Goal: Task Accomplishment & Management: Complete application form

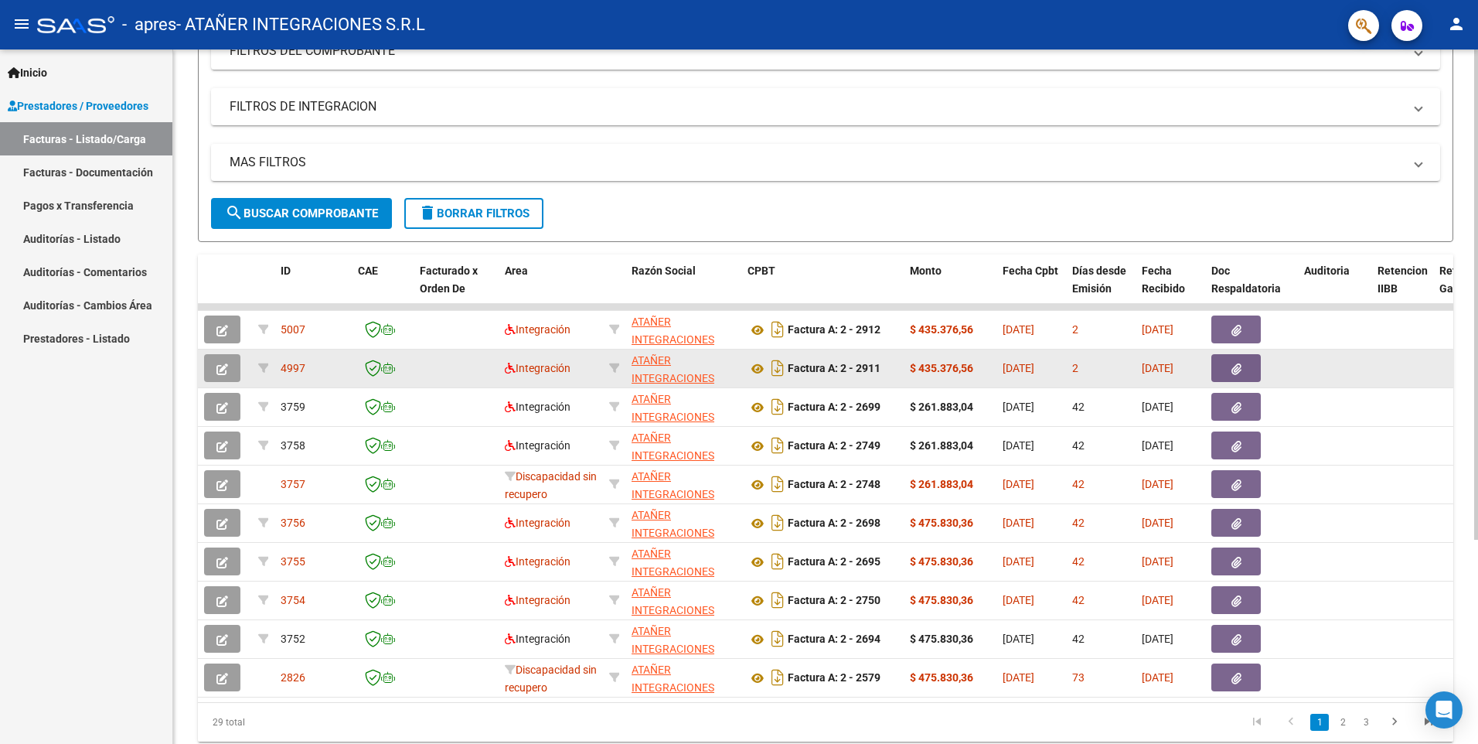
scroll to position [289, 0]
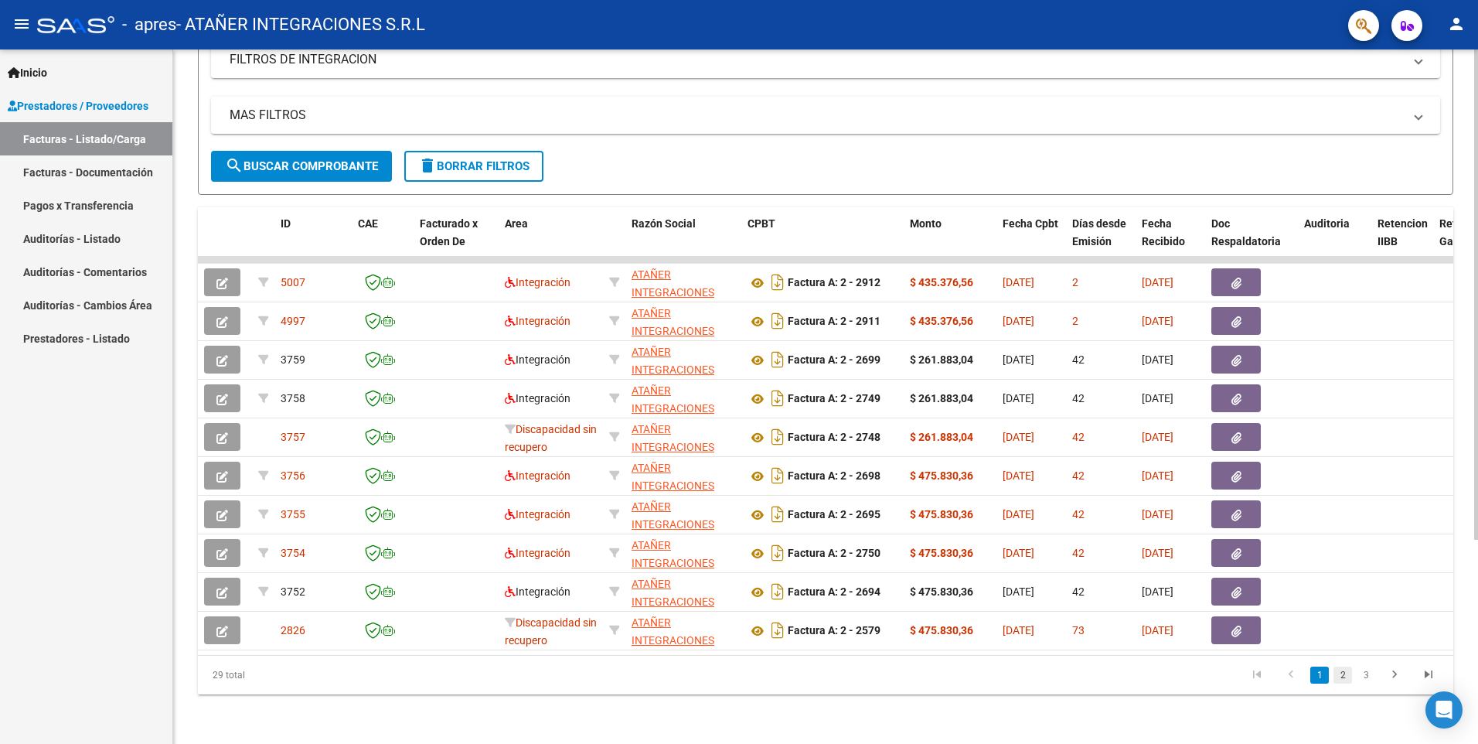
click at [1343, 680] on link "2" at bounding box center [1343, 674] width 19 height 17
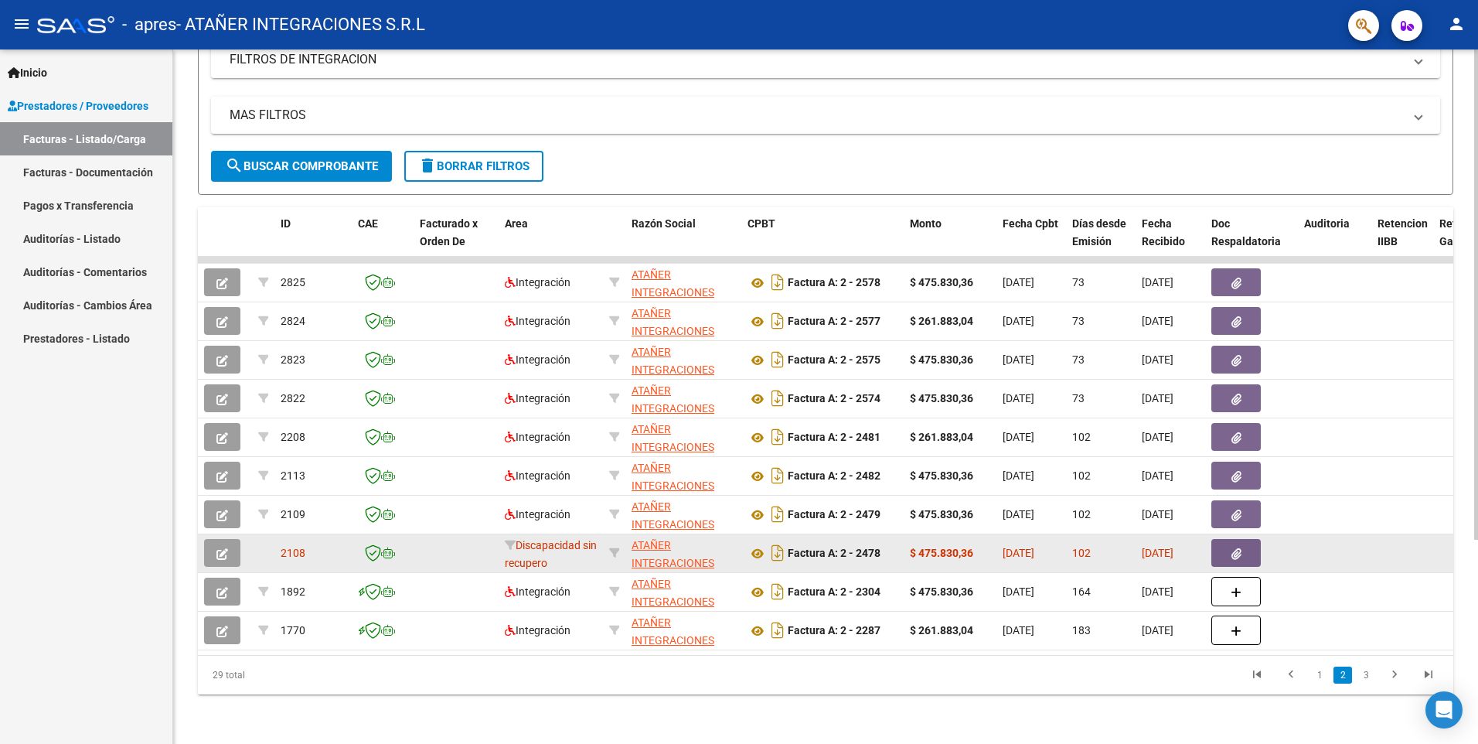
click at [1035, 547] on span "02/06/2025" at bounding box center [1019, 553] width 32 height 12
click at [1187, 552] on datatable-body-cell "02/06/2025" at bounding box center [1171, 553] width 70 height 38
click at [1245, 540] on button "button" at bounding box center [1236, 553] width 49 height 28
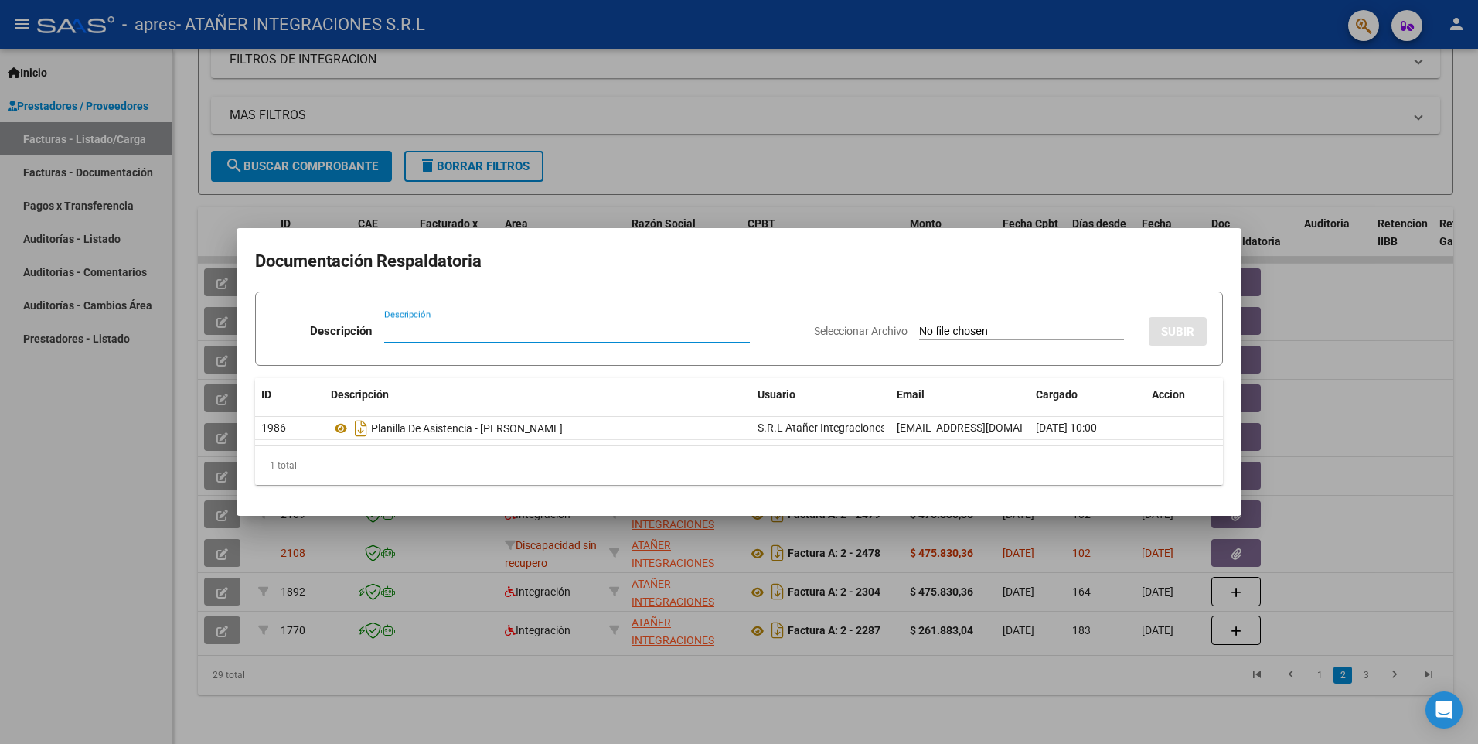
click at [669, 199] on div at bounding box center [739, 372] width 1478 height 744
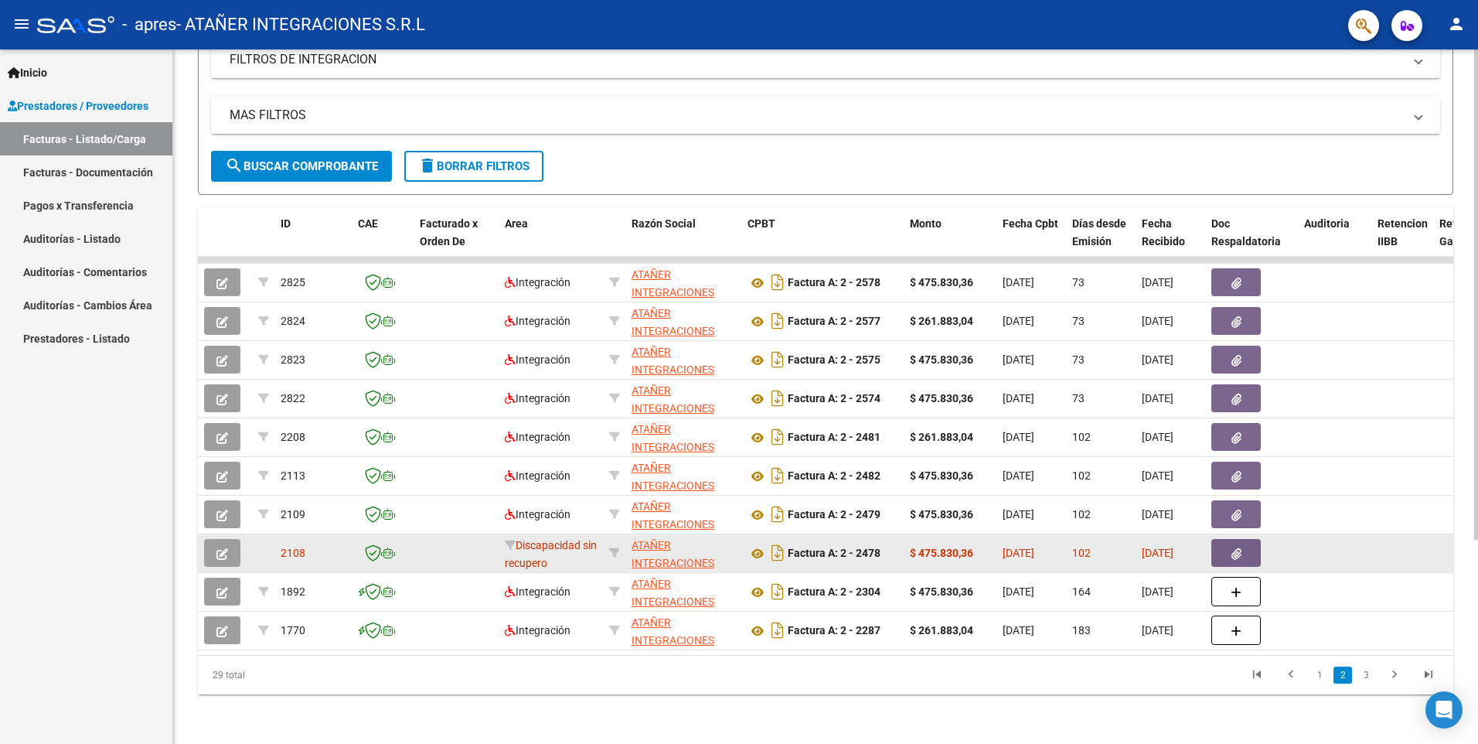
click at [219, 548] on icon "button" at bounding box center [222, 554] width 12 height 12
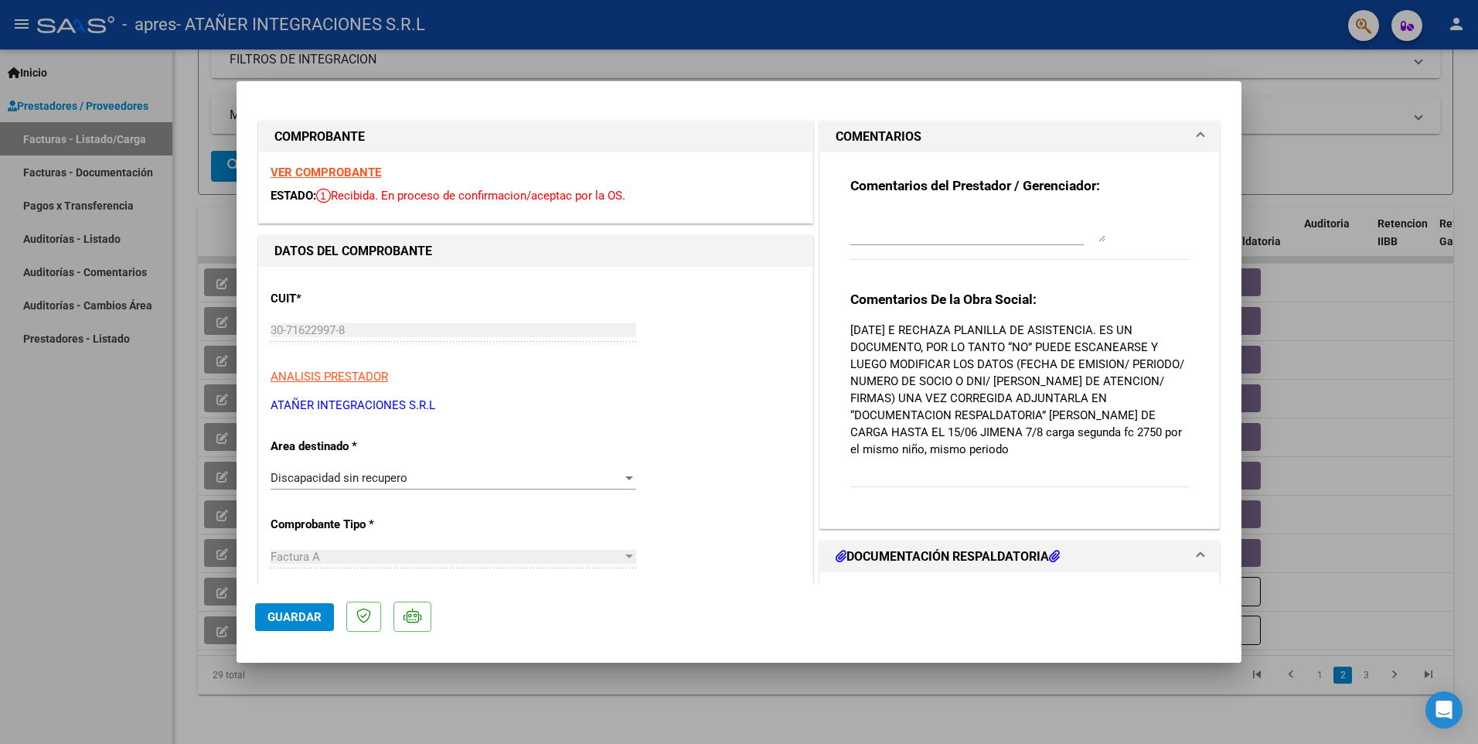
click at [127, 502] on div at bounding box center [739, 372] width 1478 height 744
type input "$ 0,00"
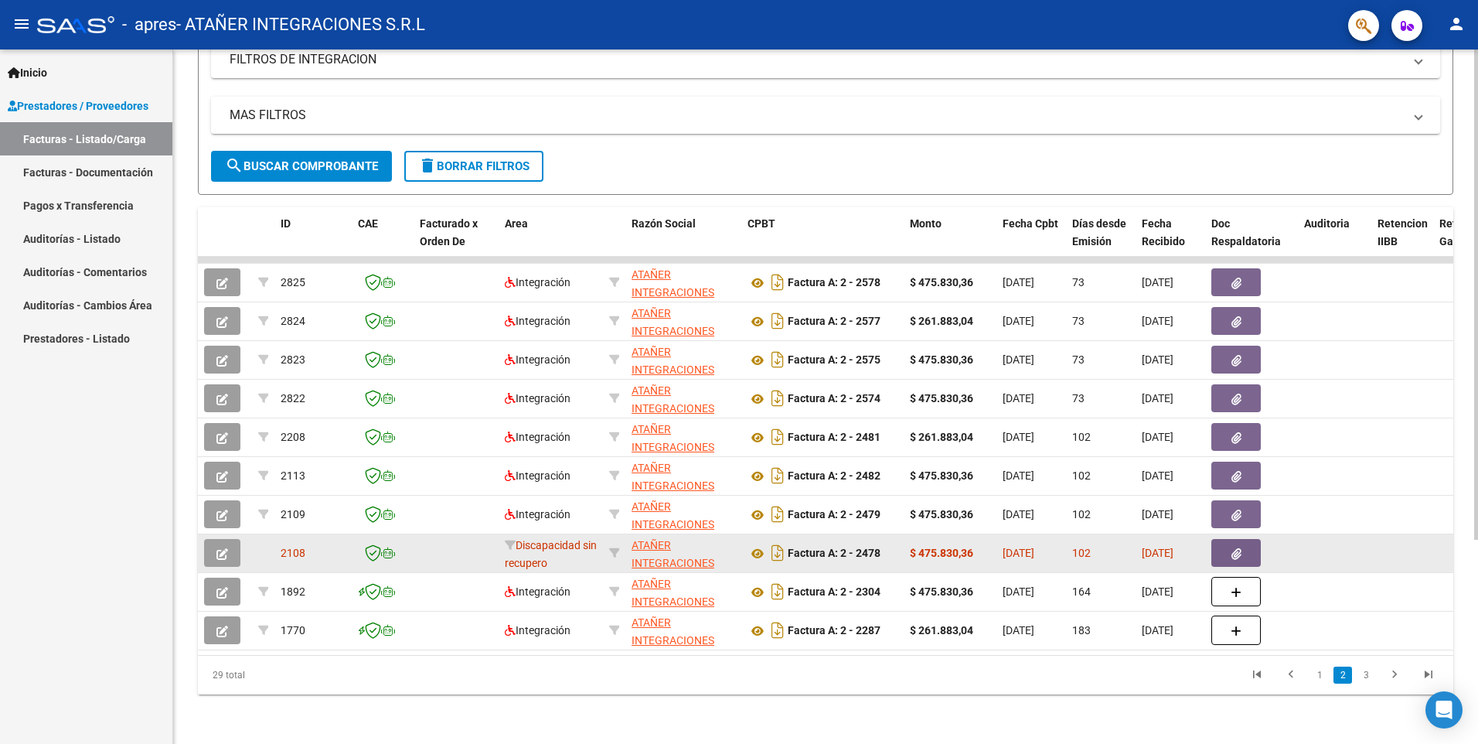
click at [226, 548] on icon "button" at bounding box center [222, 554] width 12 height 12
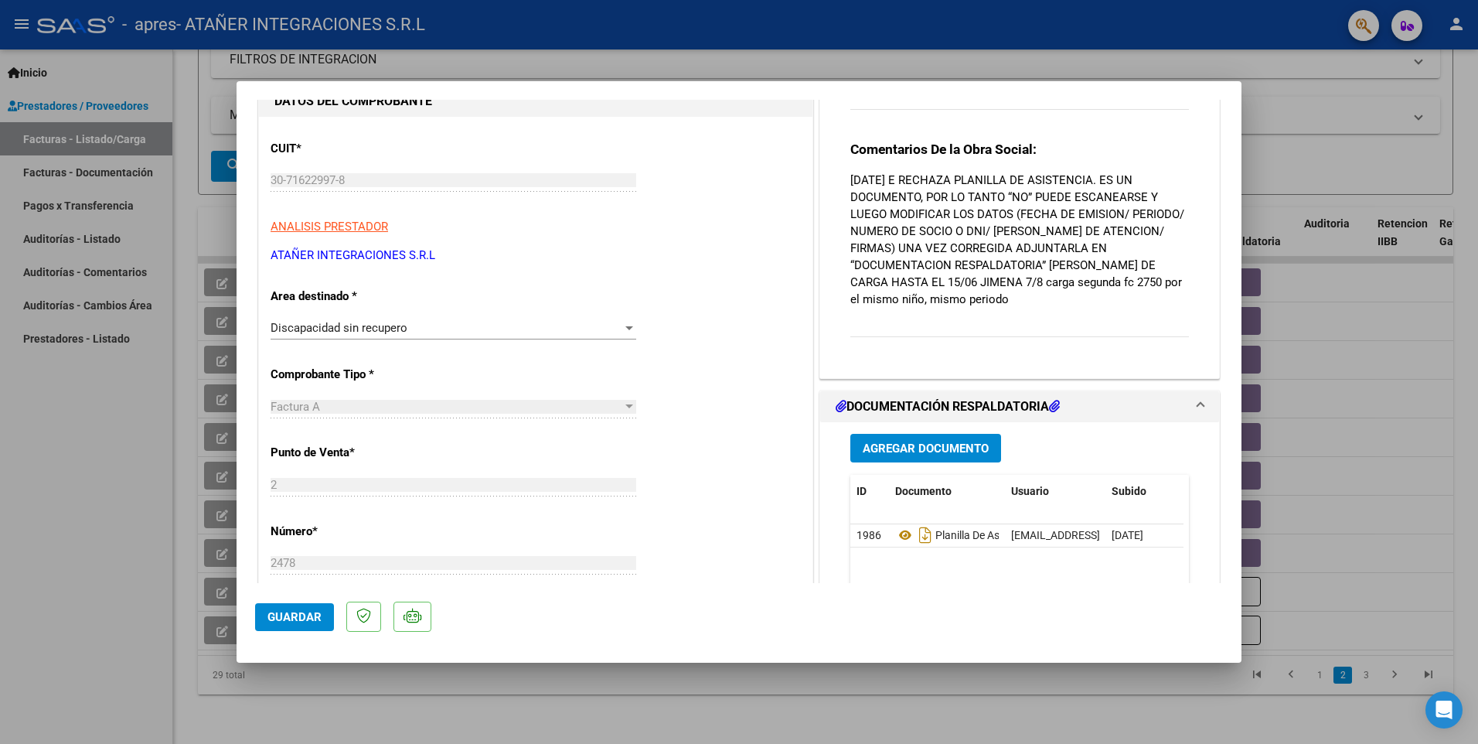
scroll to position [0, 0]
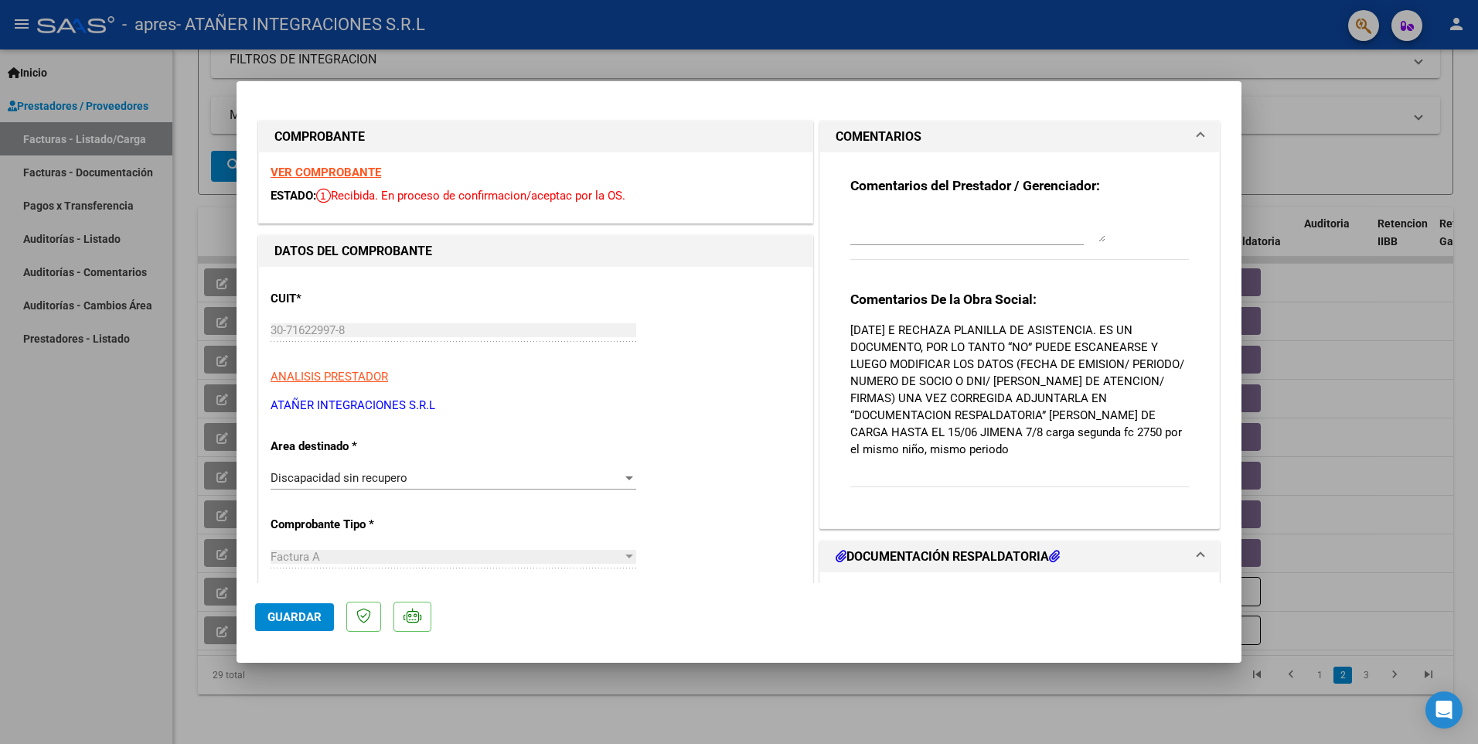
click at [116, 583] on div at bounding box center [739, 372] width 1478 height 744
type input "$ 0,00"
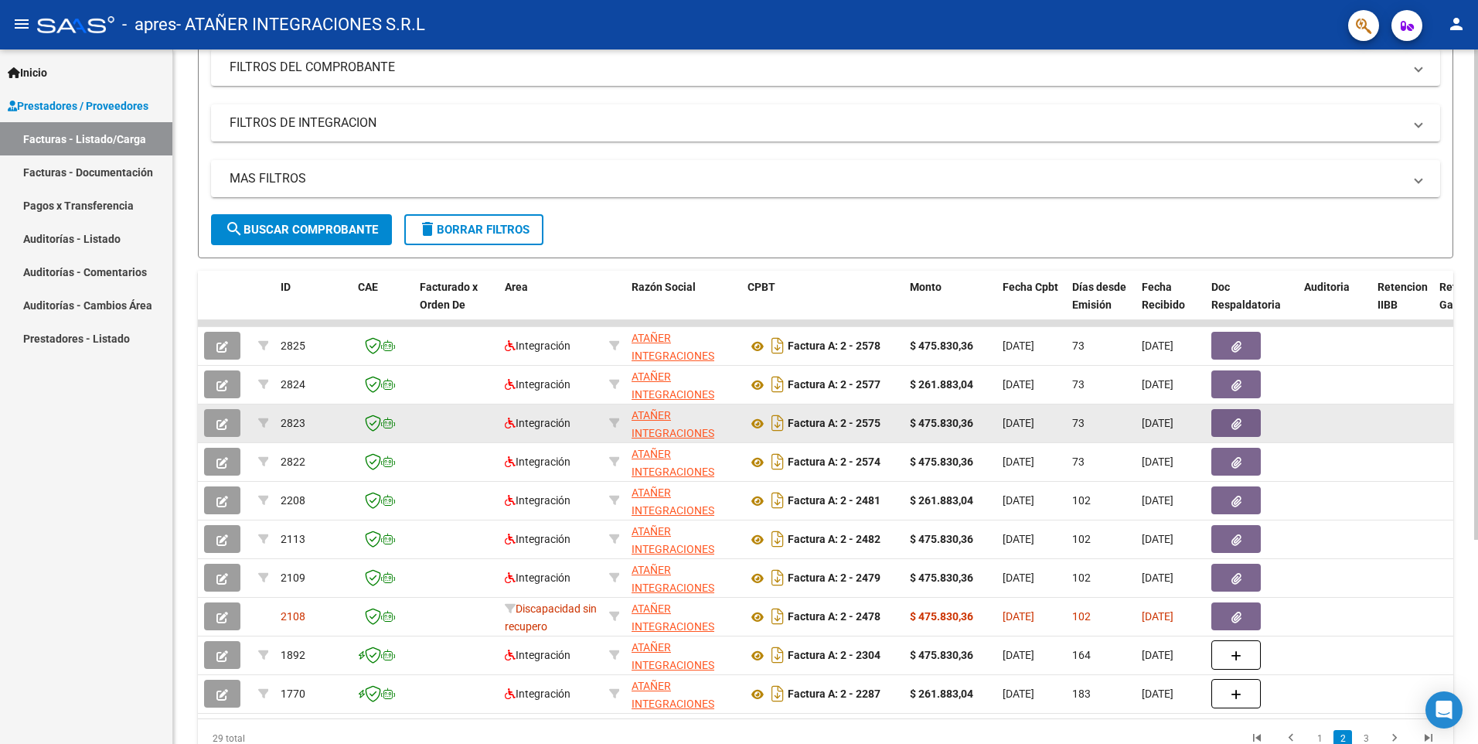
scroll to position [289, 0]
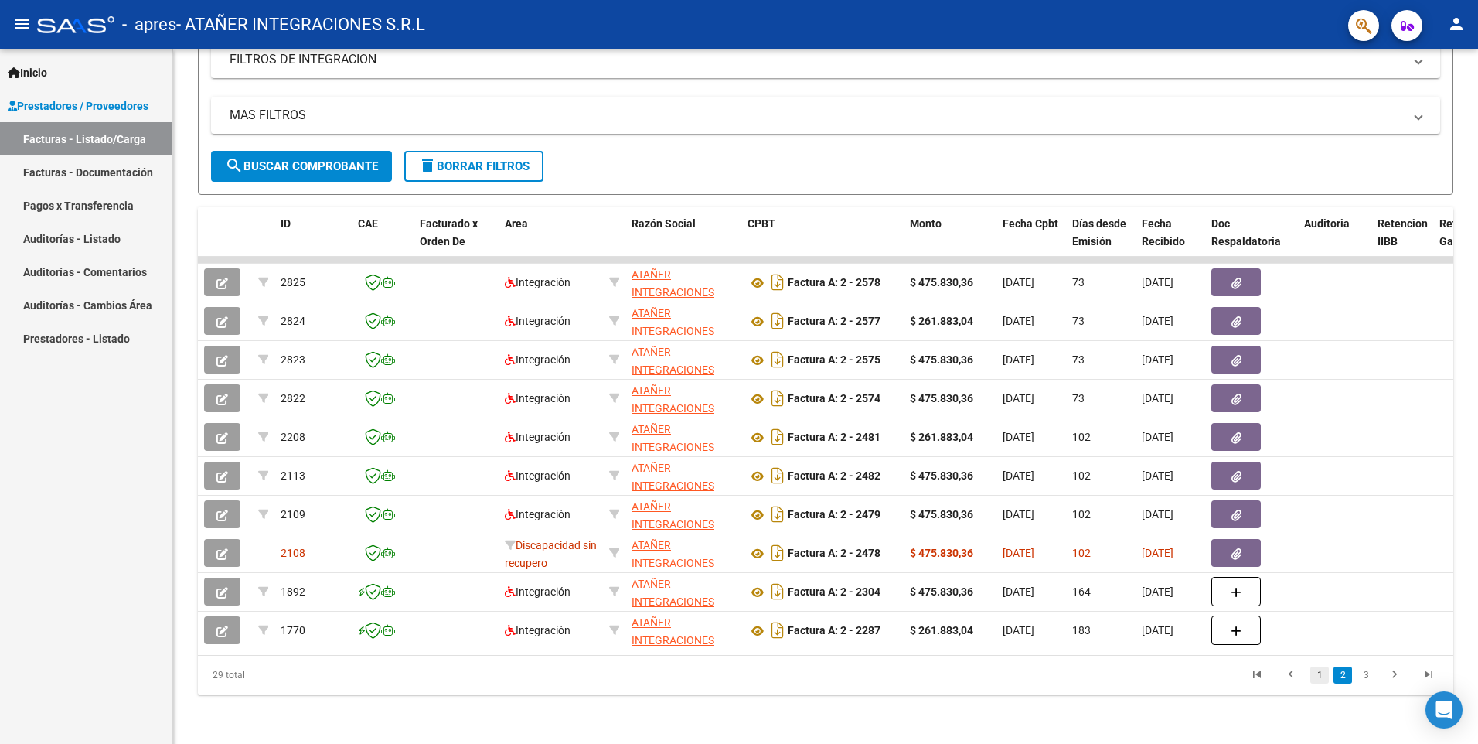
click at [1314, 675] on link "1" at bounding box center [1320, 674] width 19 height 17
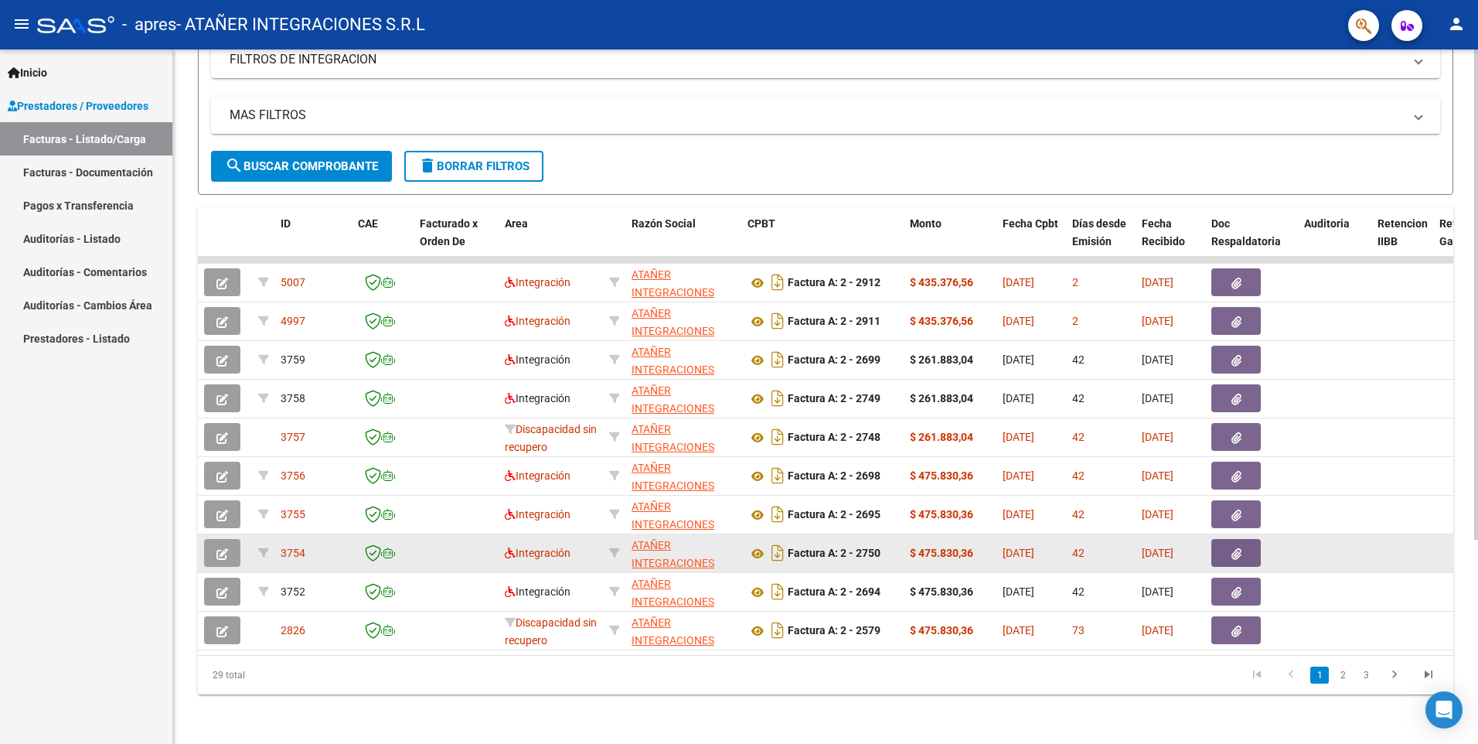
click at [1011, 547] on span "[DATE]" at bounding box center [1019, 553] width 32 height 12
click at [223, 546] on span "button" at bounding box center [222, 553] width 12 height 14
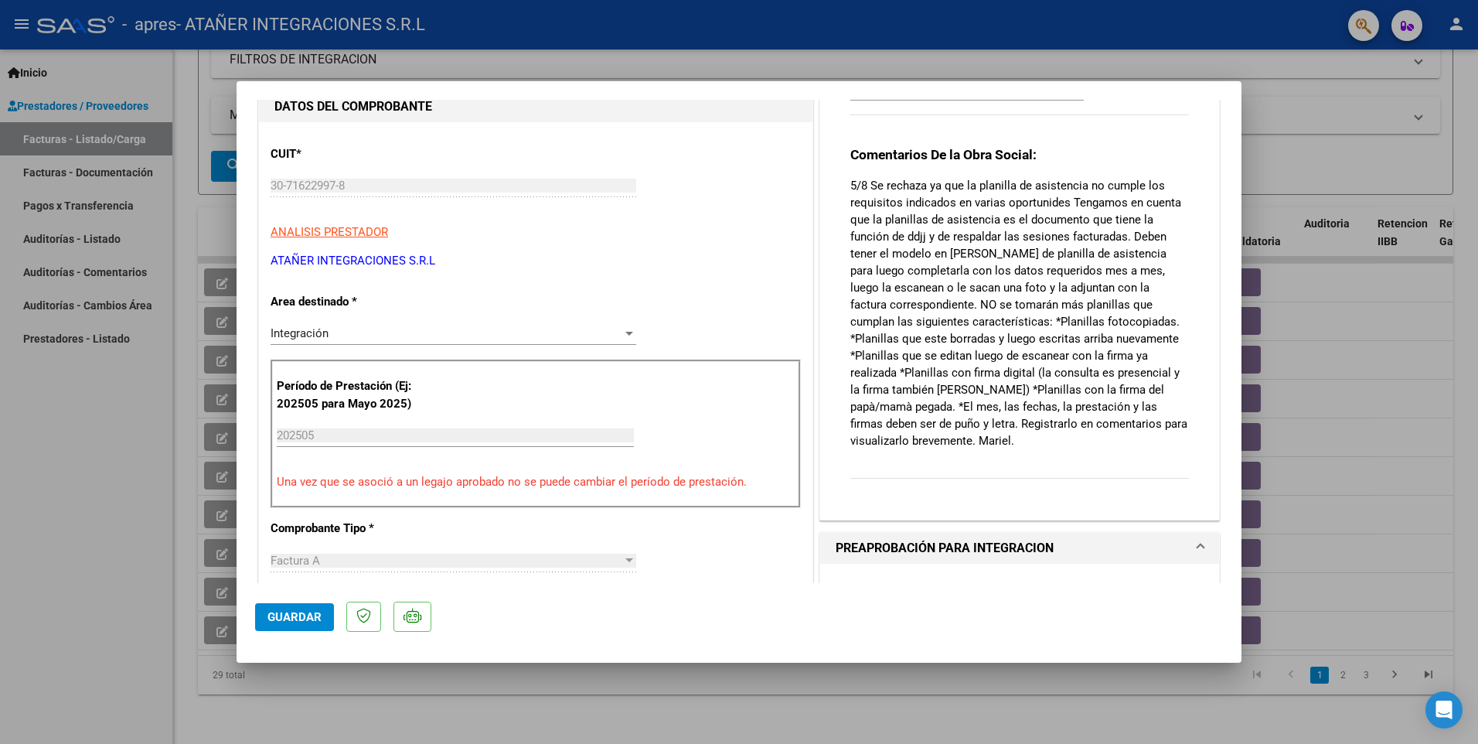
scroll to position [146, 0]
click at [97, 451] on div at bounding box center [739, 372] width 1478 height 744
type input "$ 0,00"
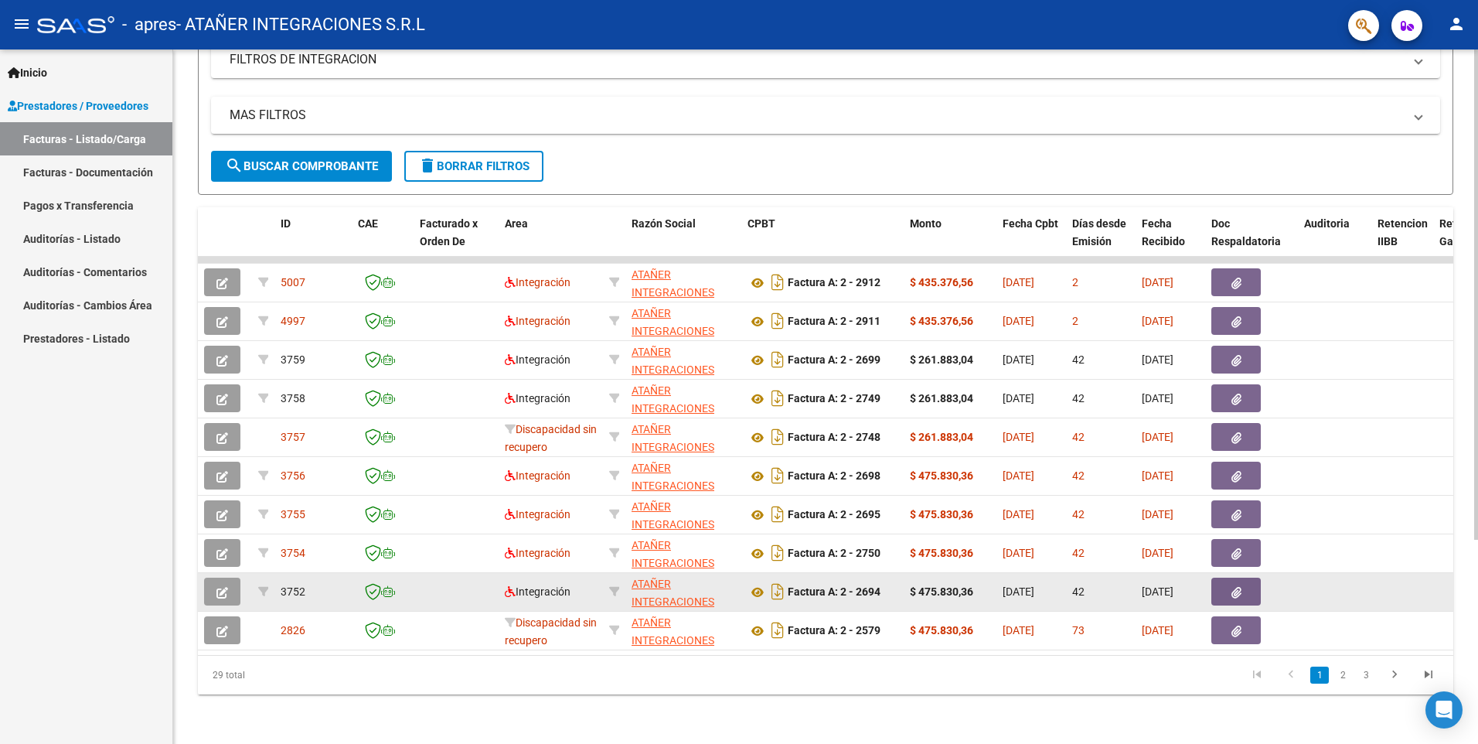
click at [1122, 585] on div "42" at bounding box center [1100, 592] width 57 height 18
click at [231, 586] on button "button" at bounding box center [222, 592] width 36 height 28
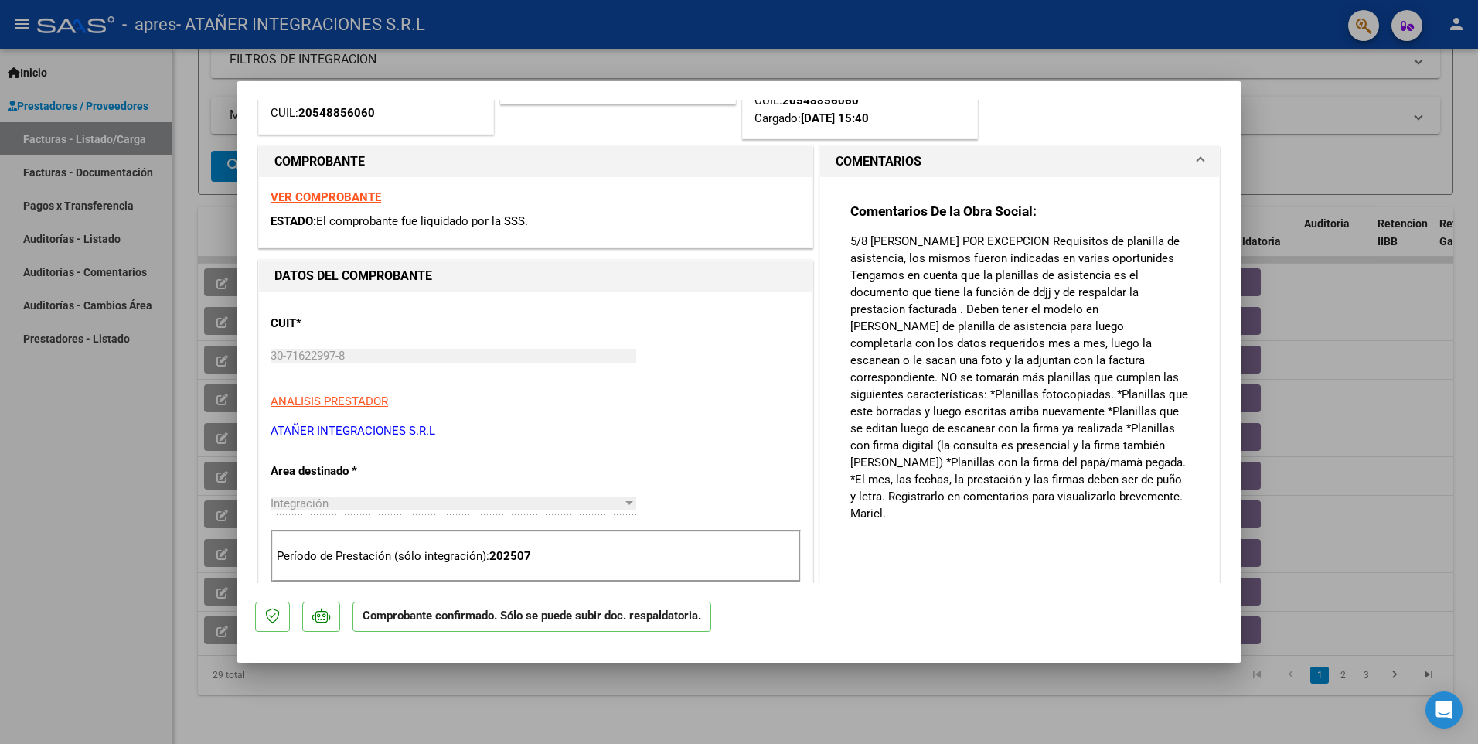
scroll to position [206, 0]
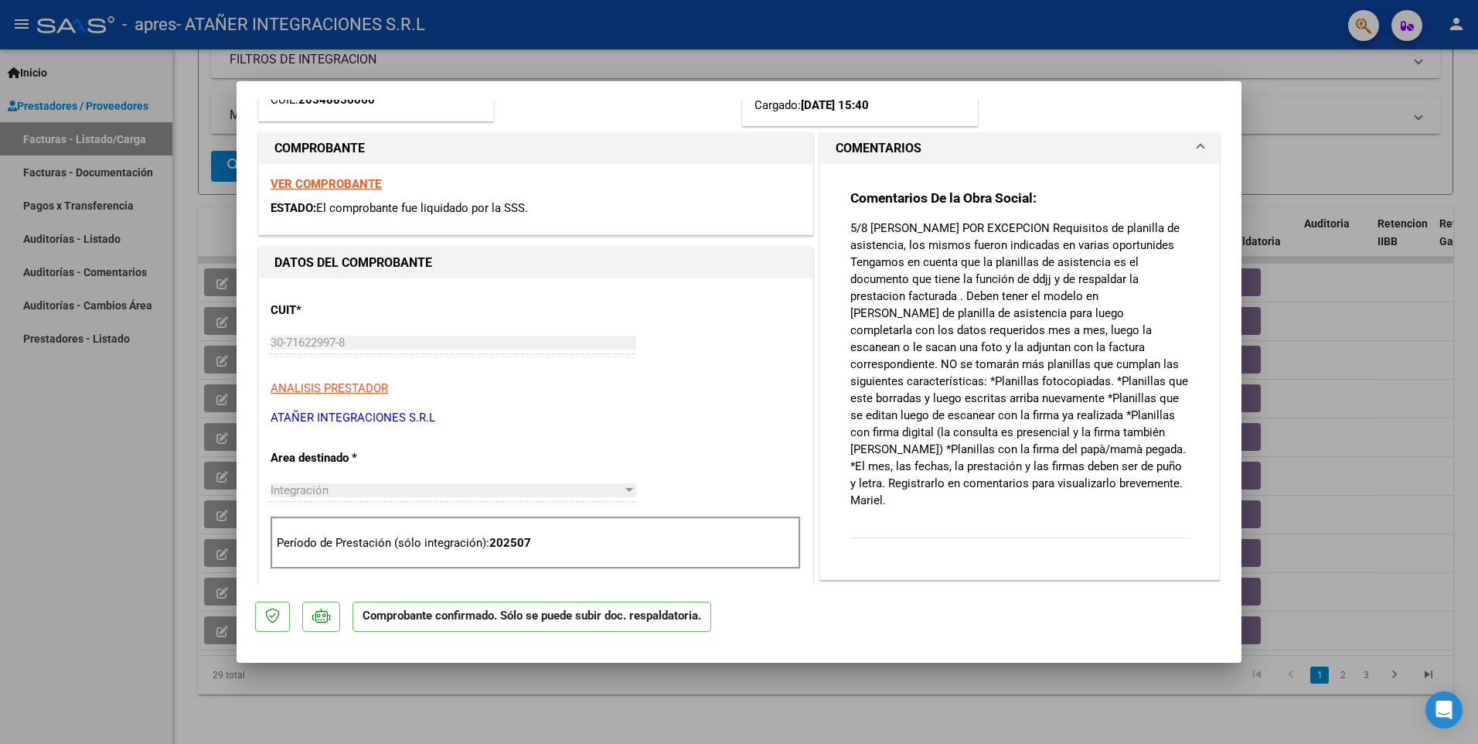
click at [116, 567] on div at bounding box center [739, 372] width 1478 height 744
type input "$ 0,00"
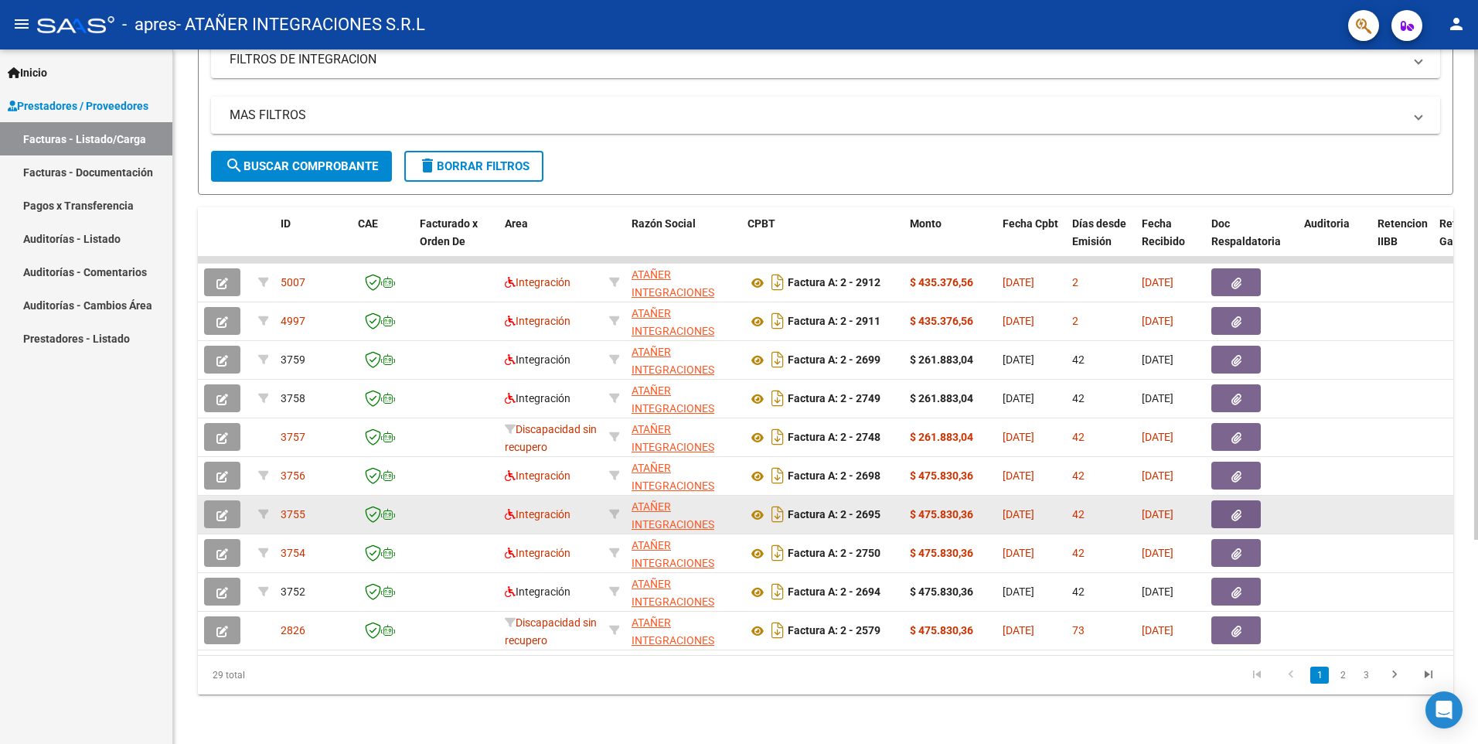
click at [213, 503] on button "button" at bounding box center [222, 514] width 36 height 28
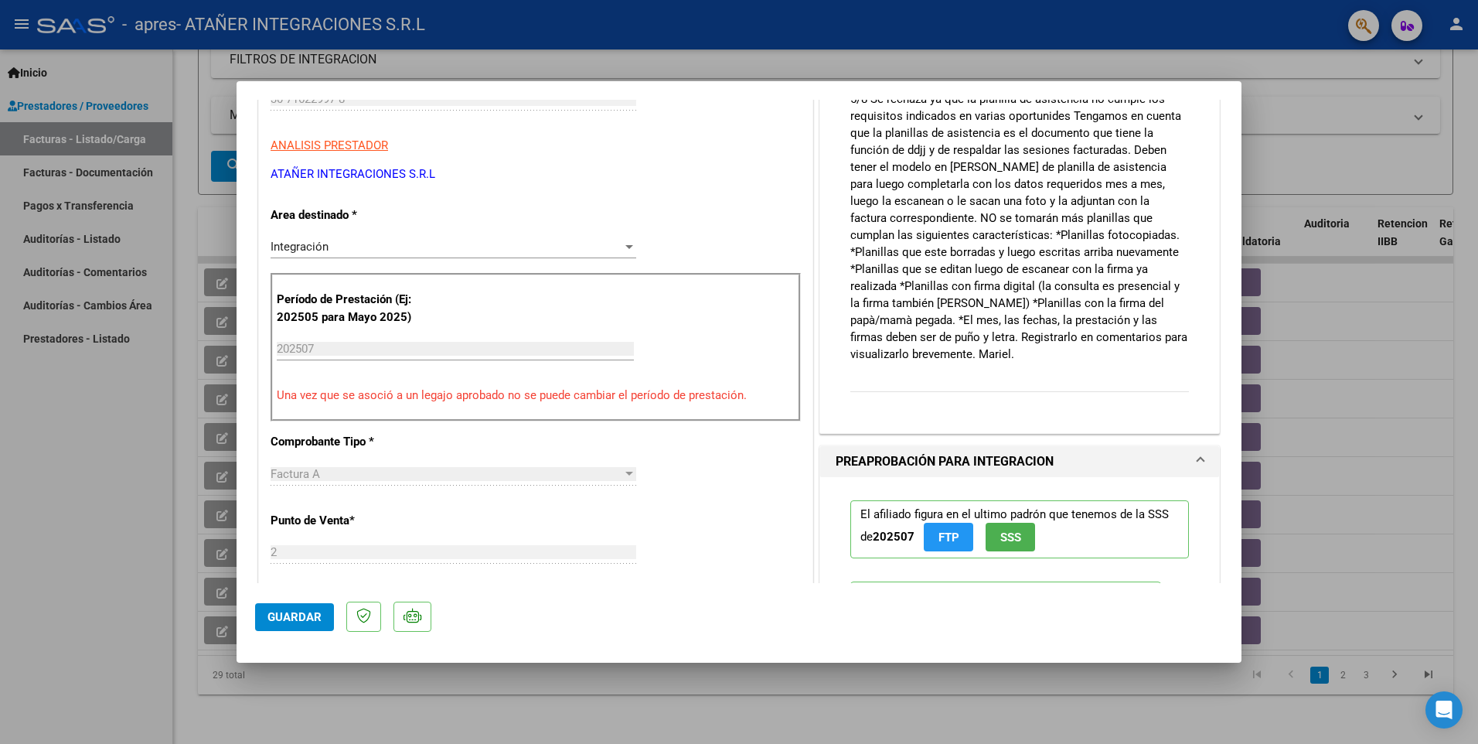
scroll to position [236, 0]
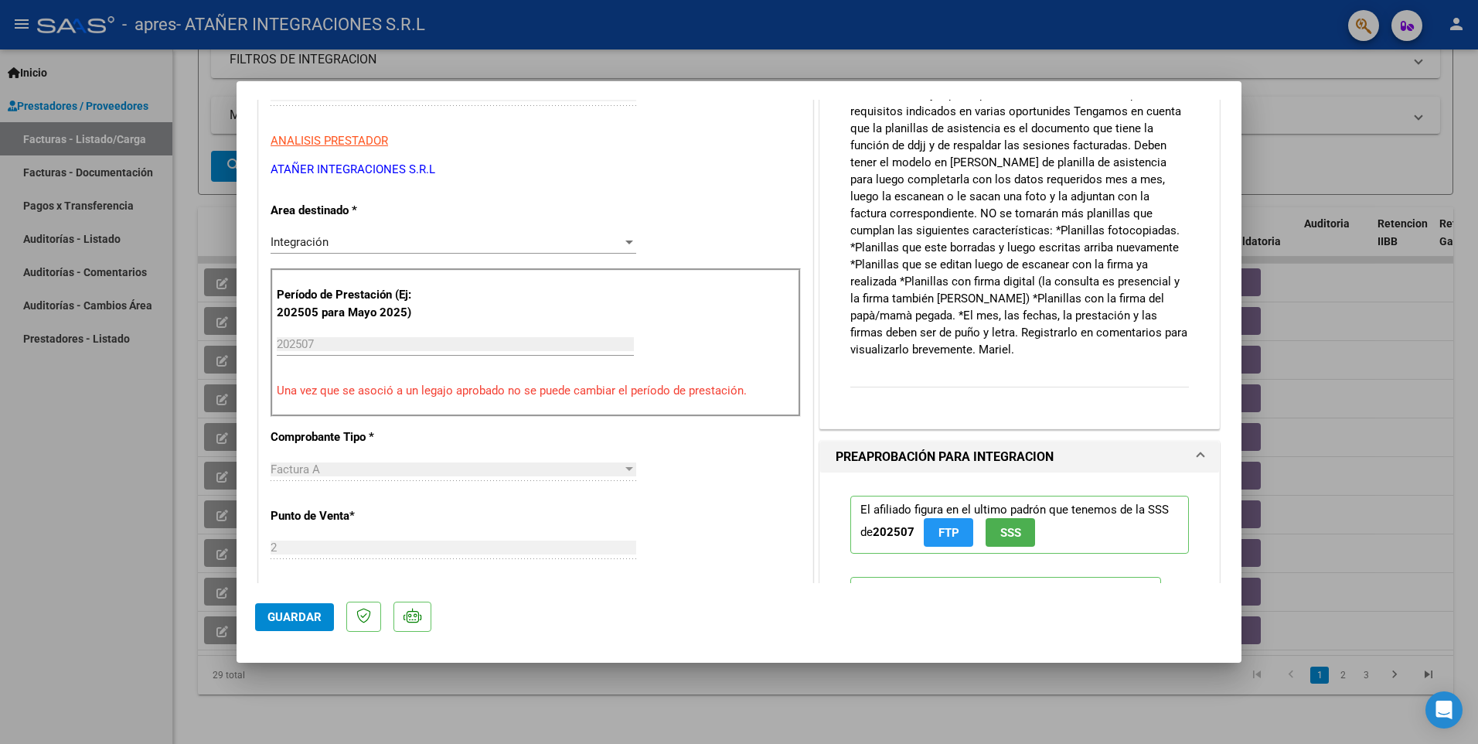
click at [91, 599] on div at bounding box center [739, 372] width 1478 height 744
type input "$ 0,00"
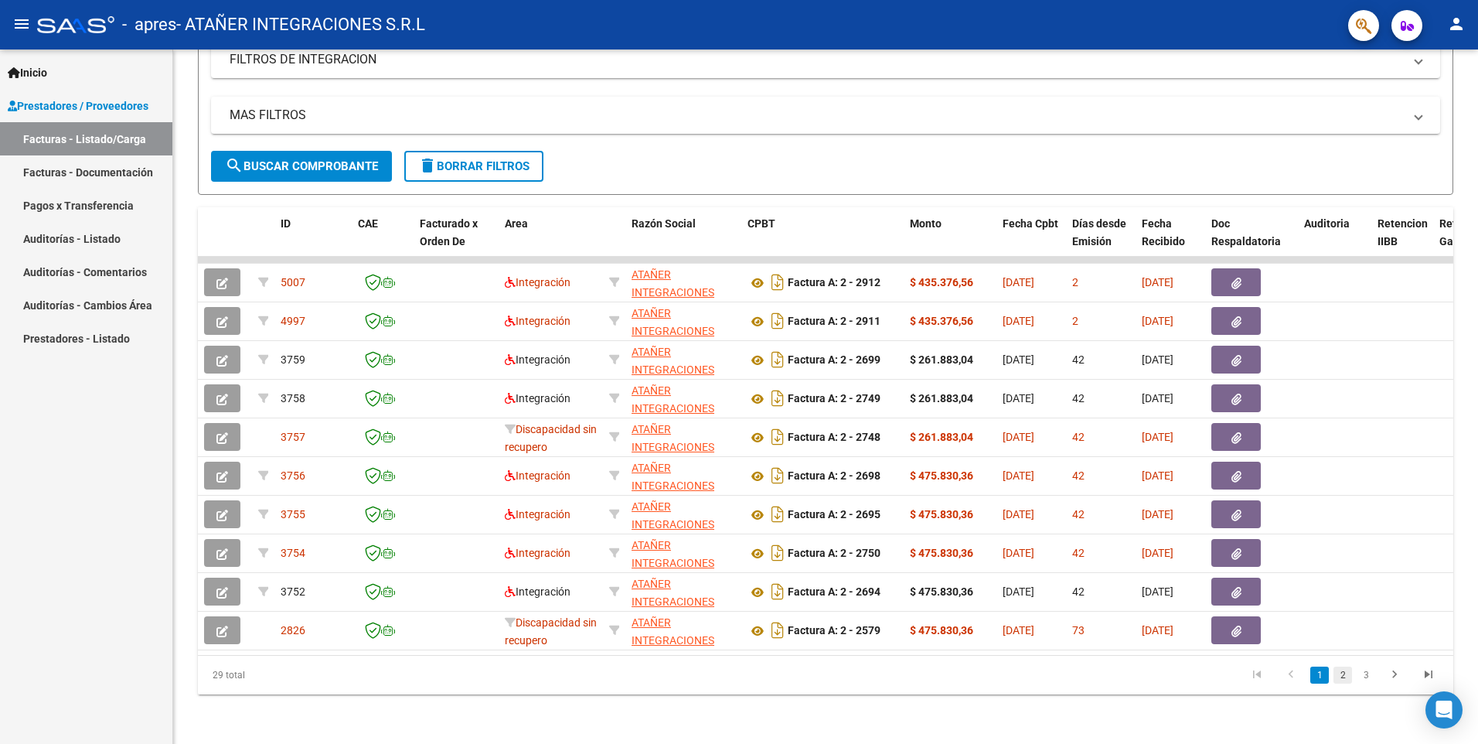
click at [1342, 677] on link "2" at bounding box center [1343, 674] width 19 height 17
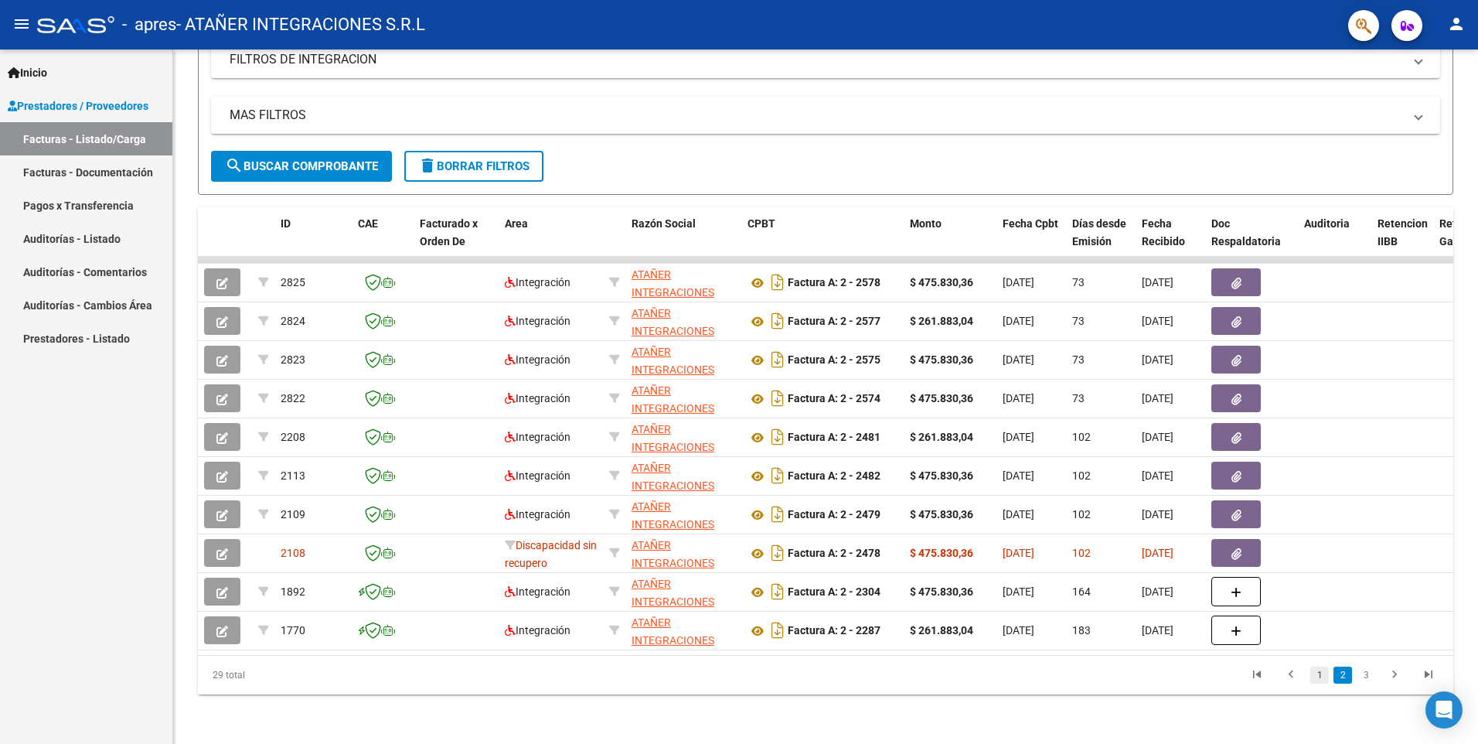
click at [1315, 672] on link "1" at bounding box center [1320, 674] width 19 height 17
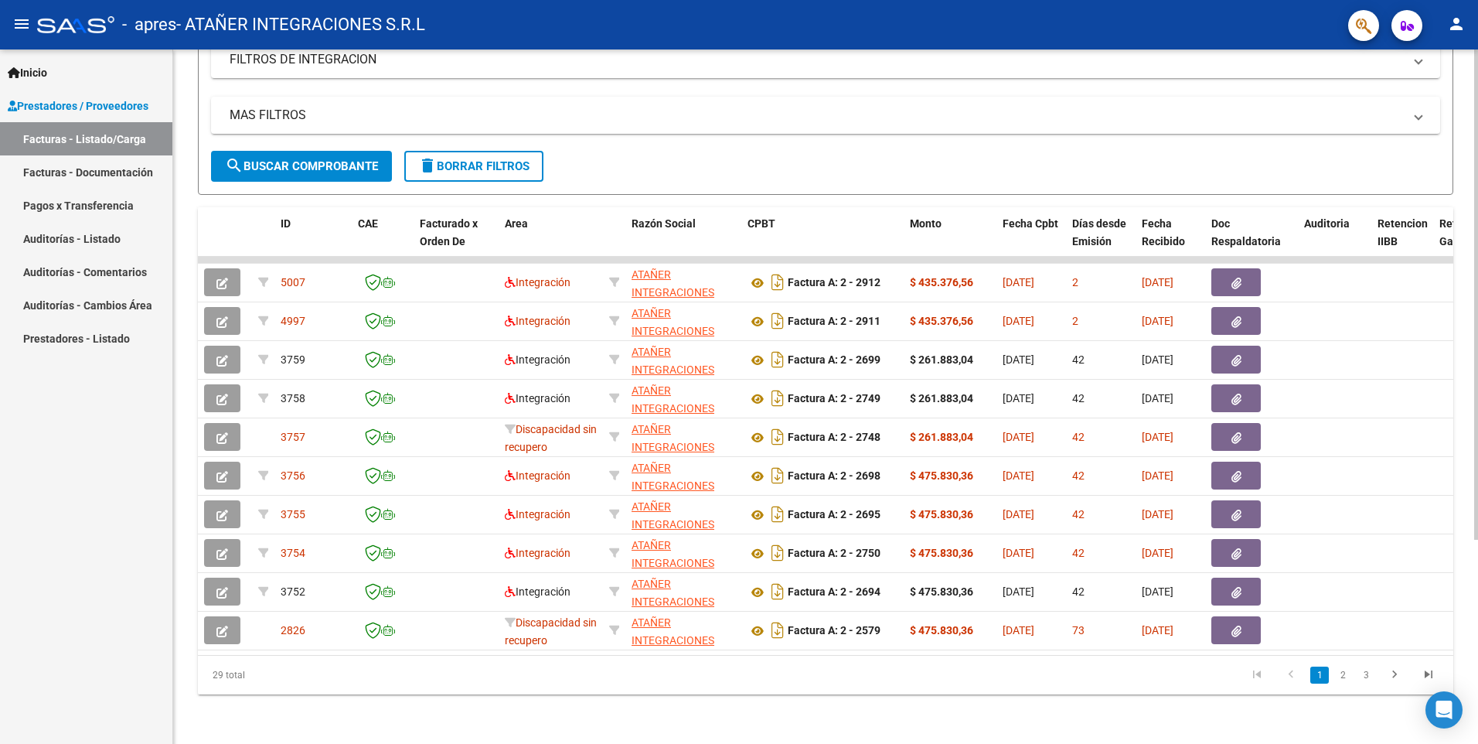
click at [1088, 727] on div "Video tutorial PRESTADORES -> Listado de CPBTs Emitidos por Prestadores / Prove…" at bounding box center [825, 258] width 1305 height 972
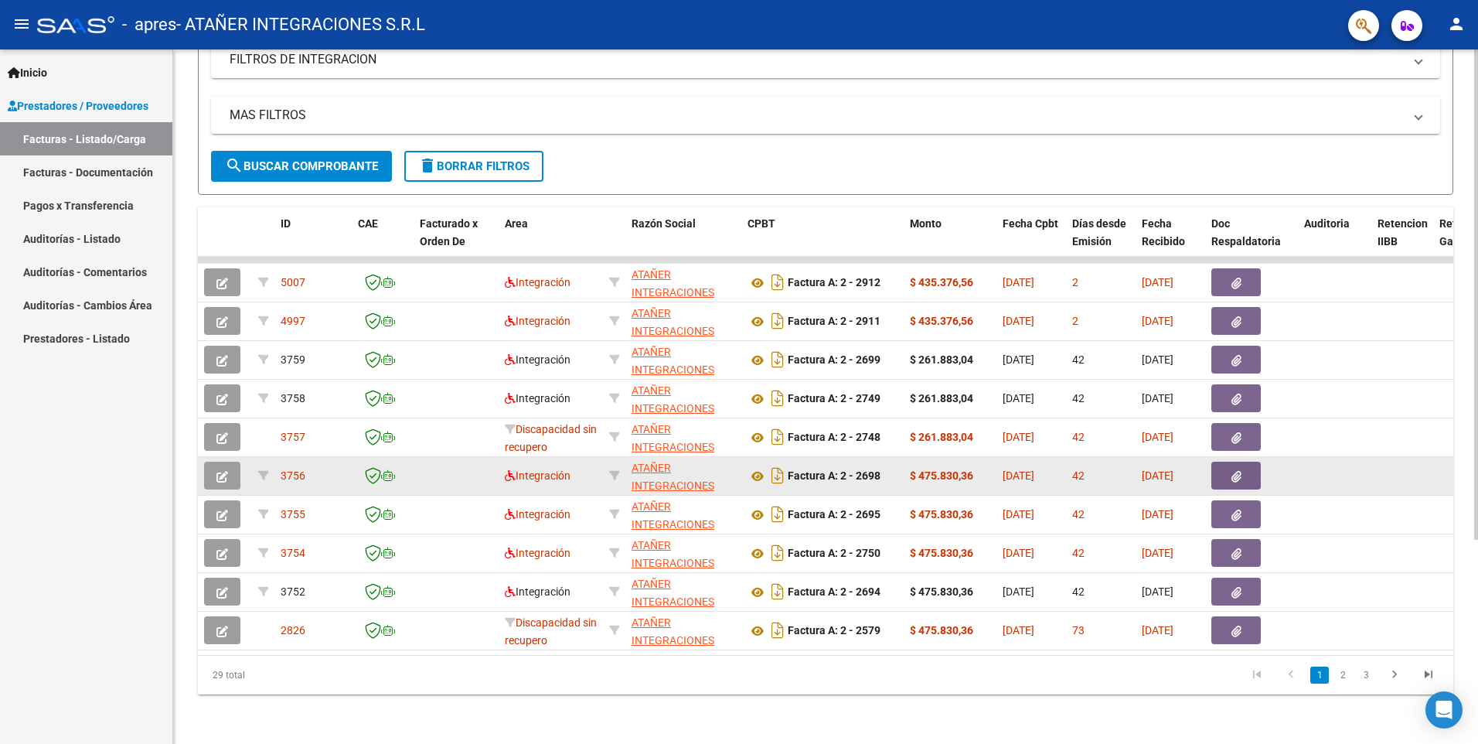
click at [217, 471] on icon "button" at bounding box center [222, 477] width 12 height 12
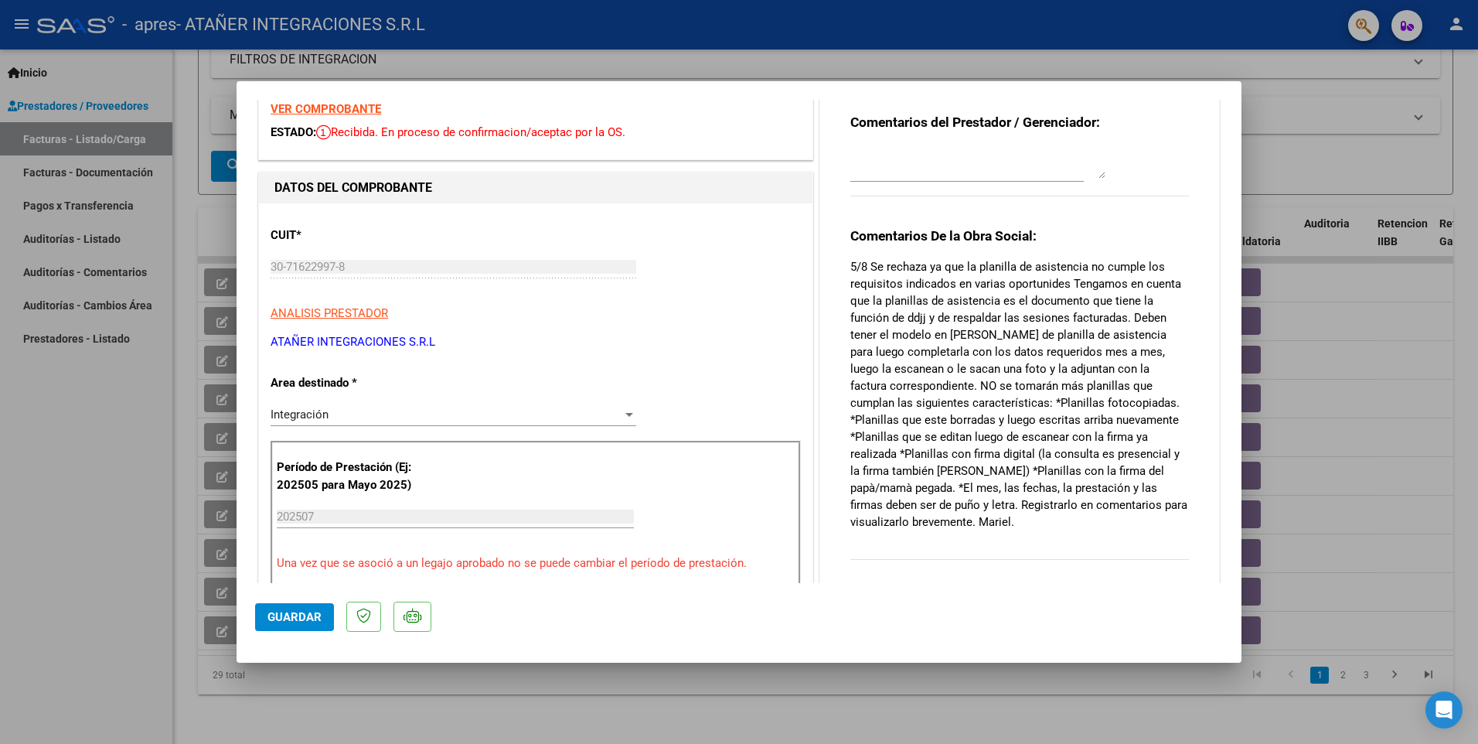
scroll to position [66, 0]
click at [43, 568] on div at bounding box center [739, 372] width 1478 height 744
type input "$ 0,00"
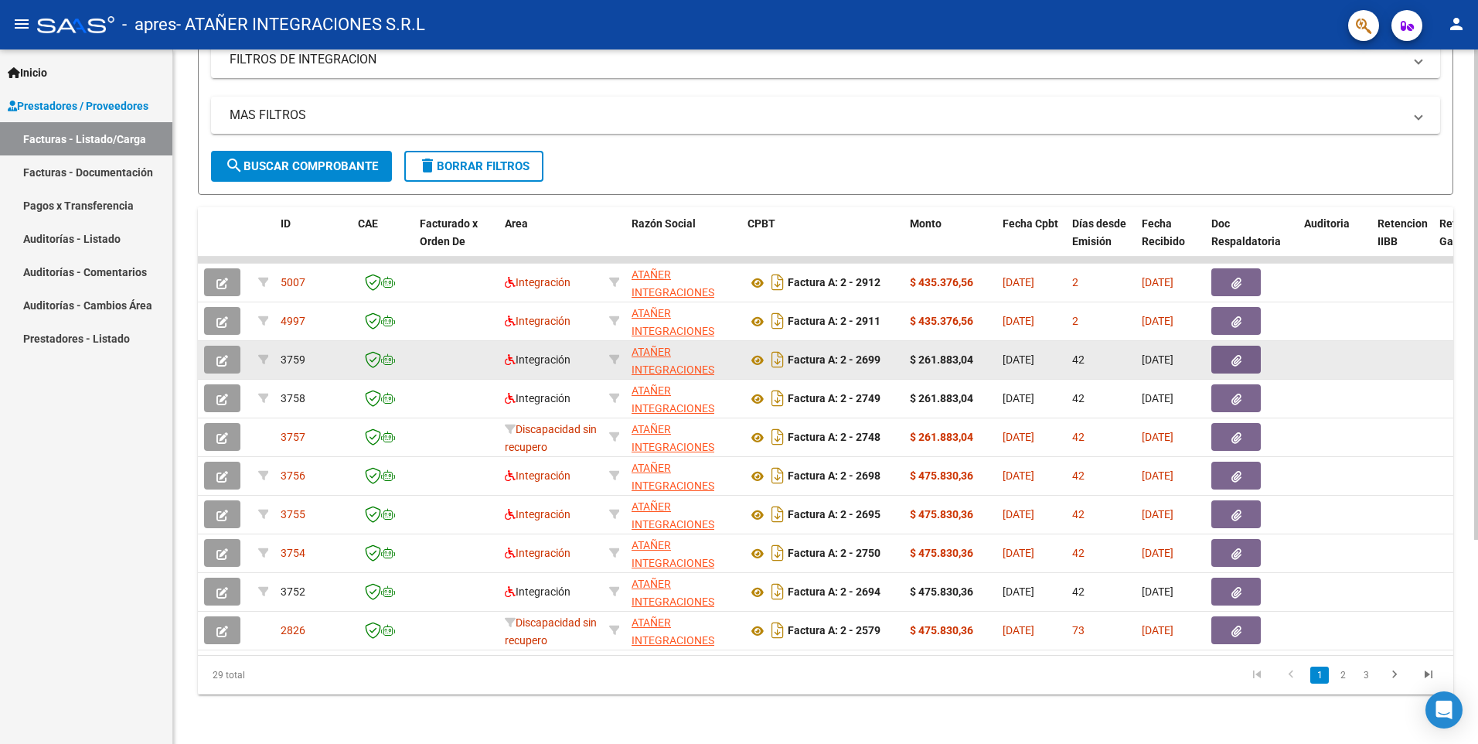
click at [1035, 353] on span "[DATE]" at bounding box center [1019, 359] width 32 height 12
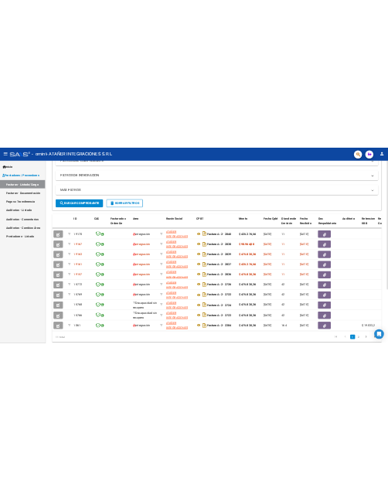
scroll to position [289, 0]
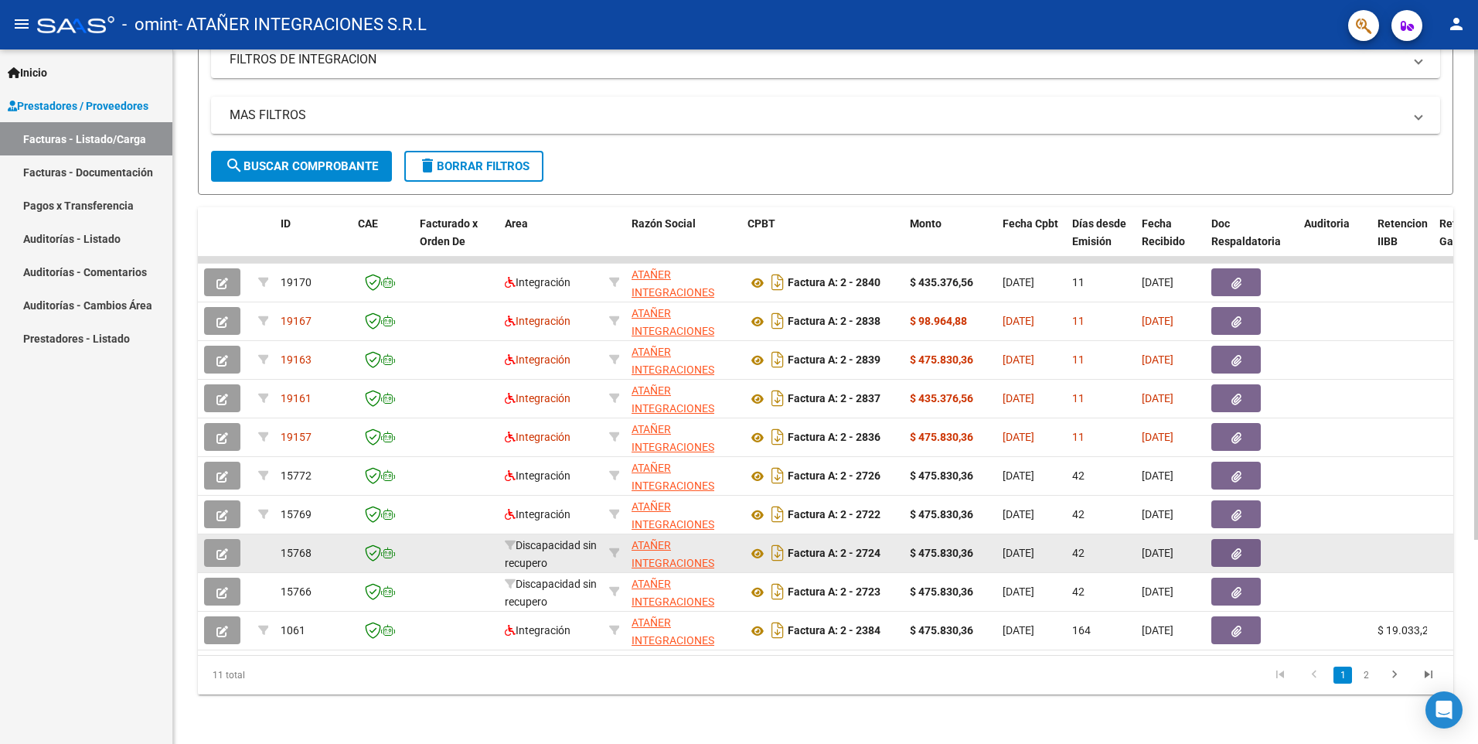
click at [945, 547] on strong "$ 475.830,36" at bounding box center [941, 553] width 63 height 12
click at [570, 548] on div "Discapacidad sin recupero" at bounding box center [551, 553] width 92 height 32
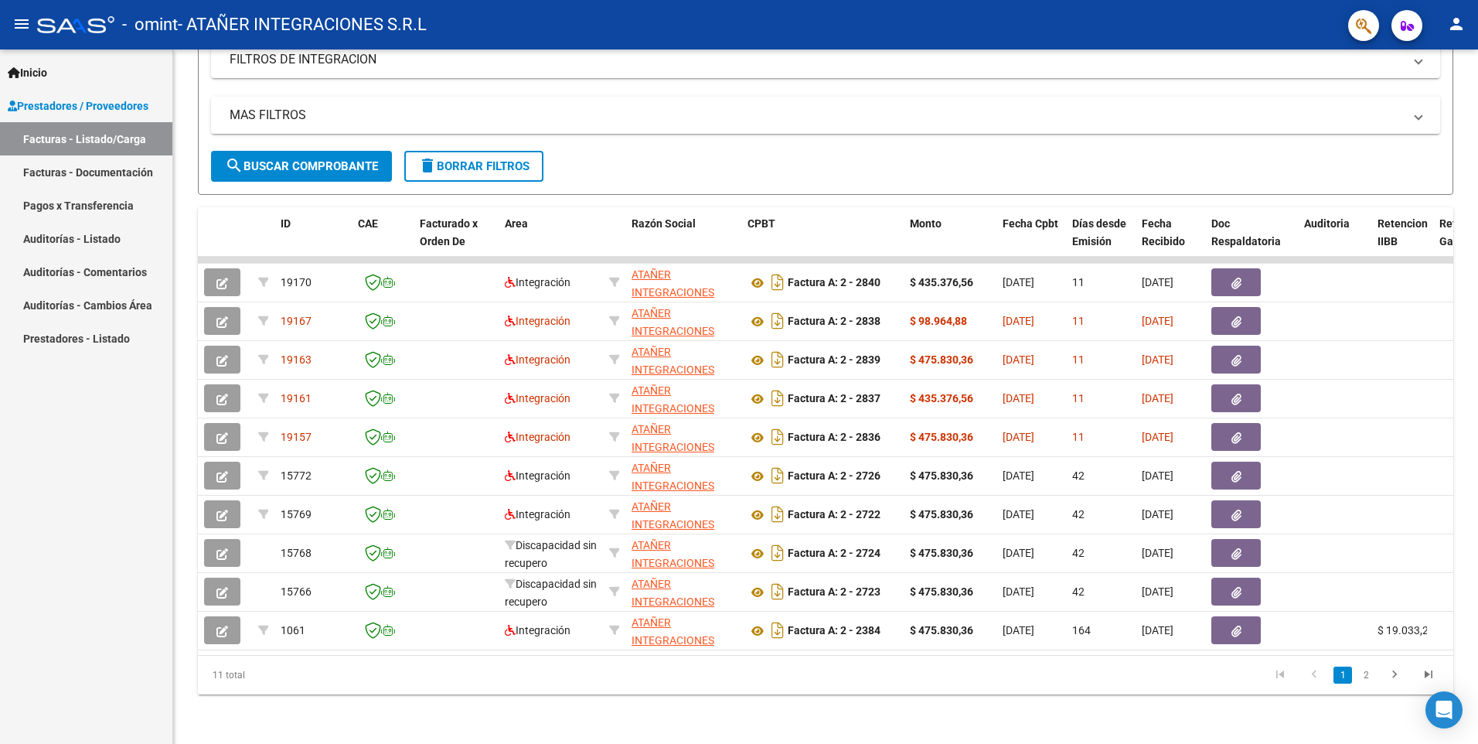
click at [113, 547] on div "Inicio Instructivos Contacto OS Prestadores / Proveedores Facturas - Listado/Ca…" at bounding box center [86, 396] width 172 height 694
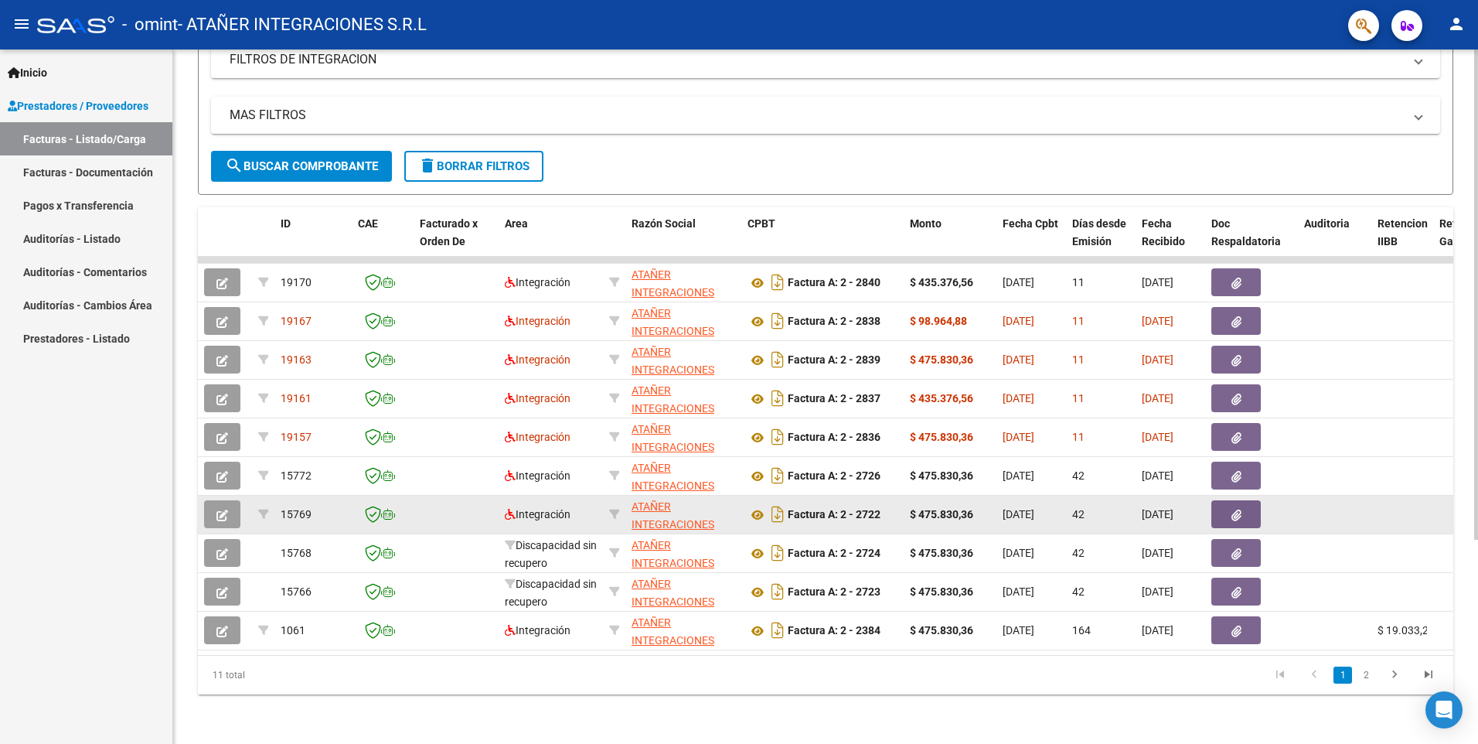
click at [904, 505] on datatable-body-cell "$ 475.830,36" at bounding box center [950, 515] width 93 height 38
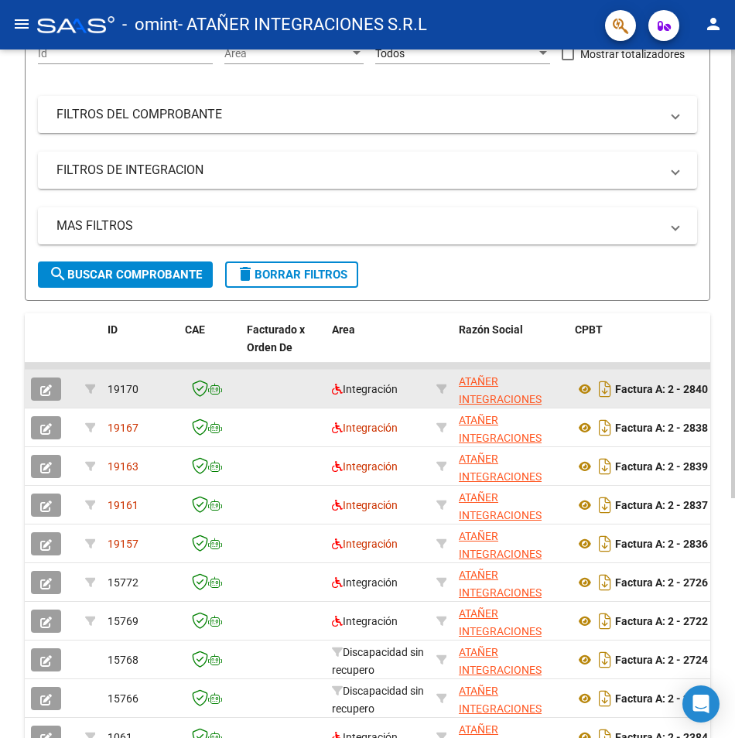
scroll to position [0, 0]
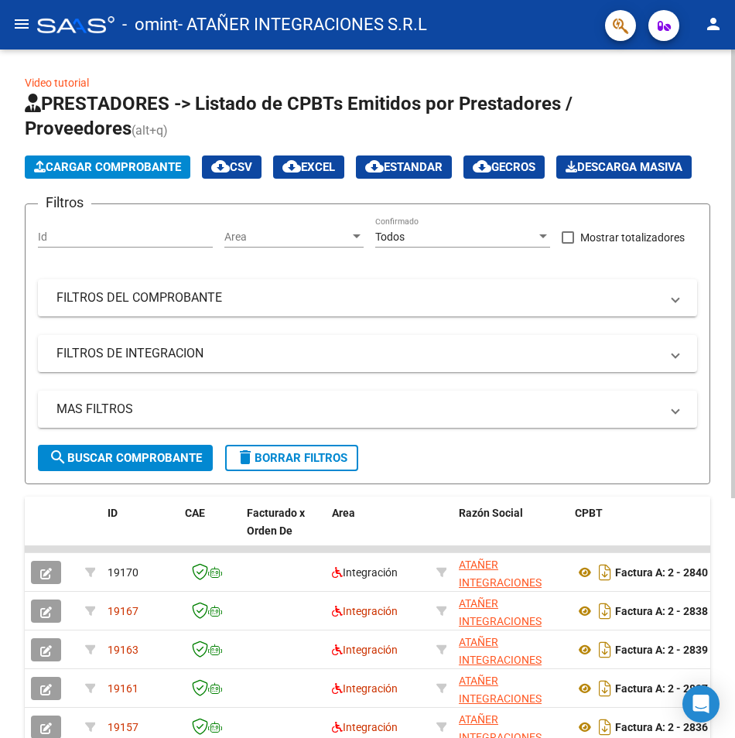
click at [147, 159] on button "Cargar Comprobante" at bounding box center [107, 166] width 165 height 23
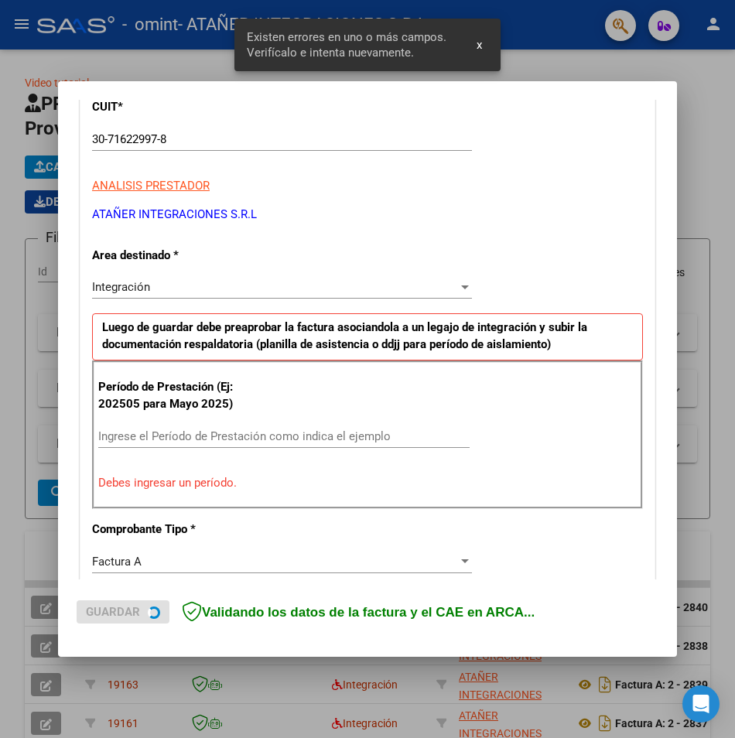
scroll to position [270, 0]
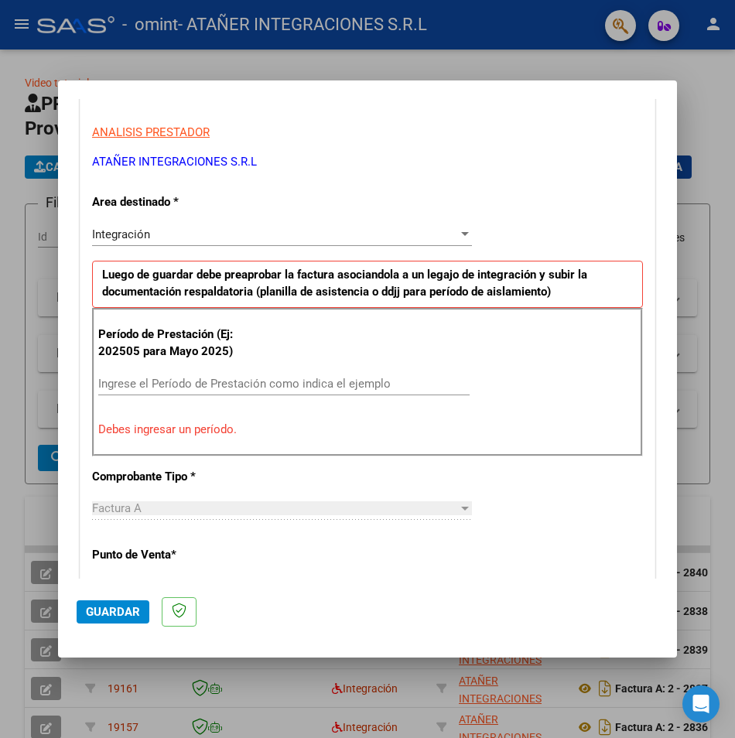
click at [241, 377] on input "Ingrese el Período de Prestación como indica el ejemplo" at bounding box center [283, 384] width 371 height 14
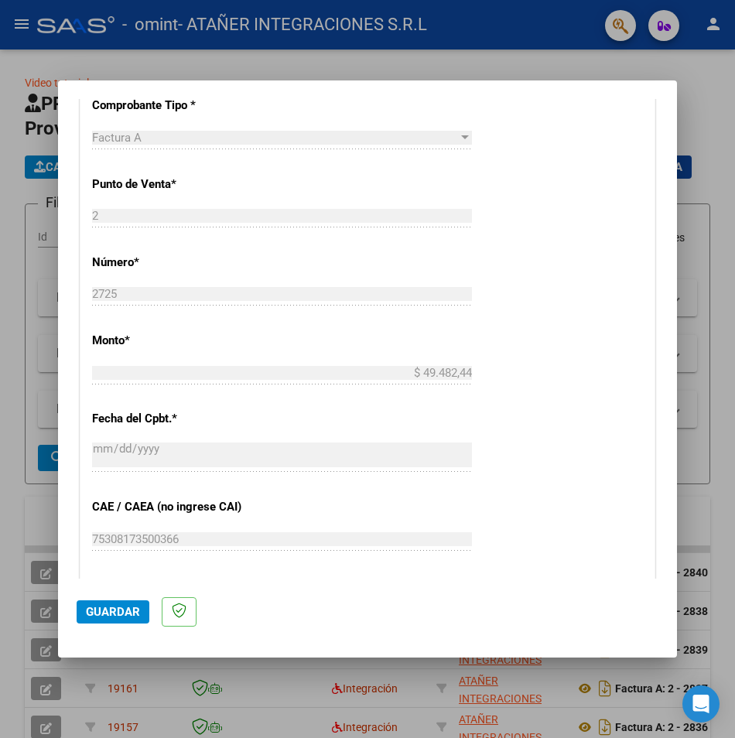
scroll to position [707, 0]
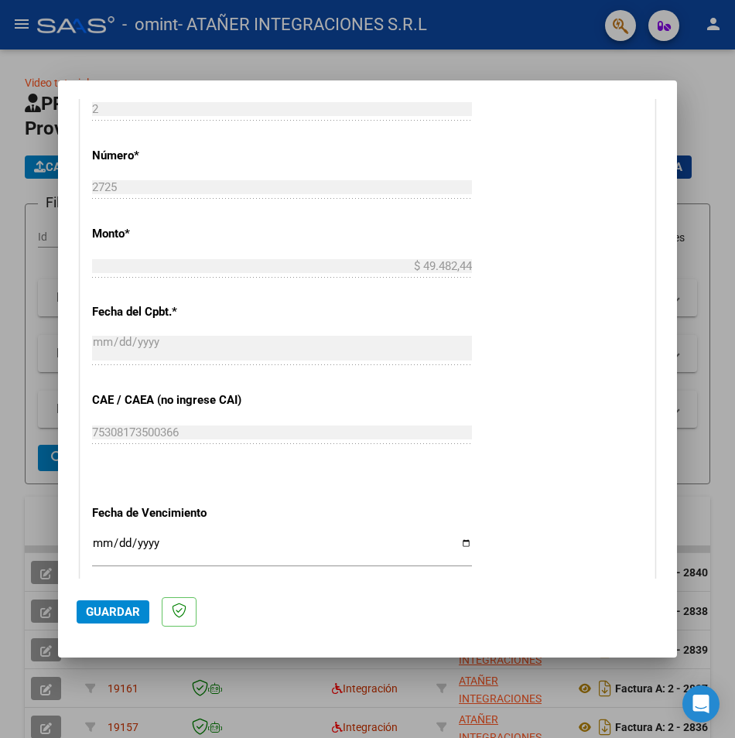
type input "202507"
click at [89, 542] on div "CUIT * 30-71622997-8 Ingresar CUIT ANALISIS PRESTADOR ATAÑER INTEGRACIONES S.R.…" at bounding box center [367, 168] width 574 height 1164
click at [100, 546] on input "Ingresar la fecha" at bounding box center [282, 549] width 380 height 25
type input "[DATE]"
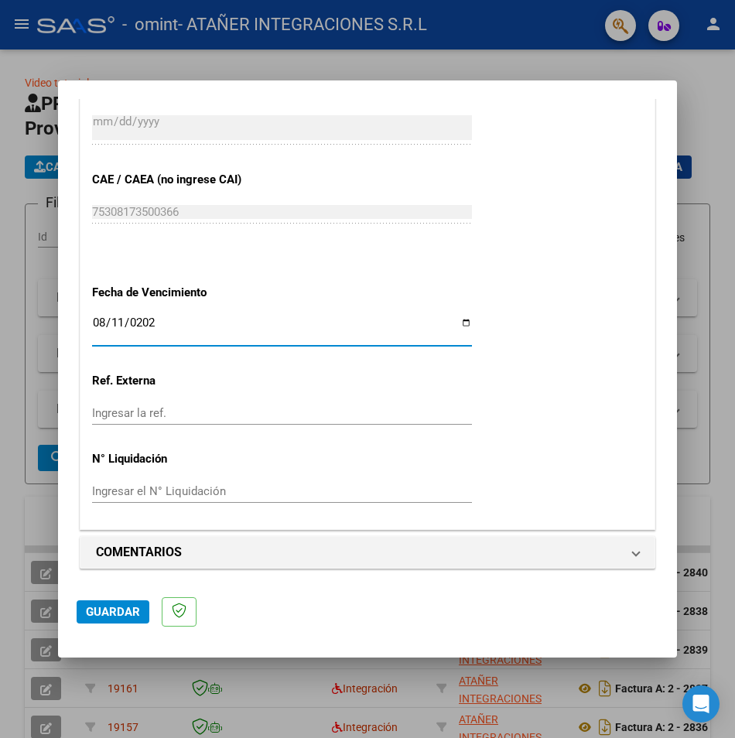
scroll to position [929, 0]
click at [118, 610] on span "Guardar" at bounding box center [113, 612] width 54 height 14
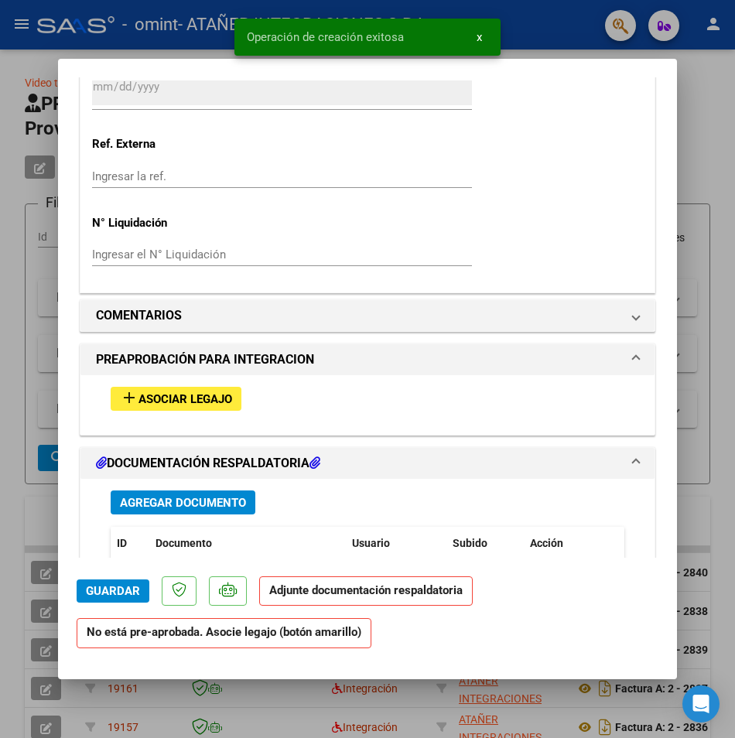
scroll to position [1185, 0]
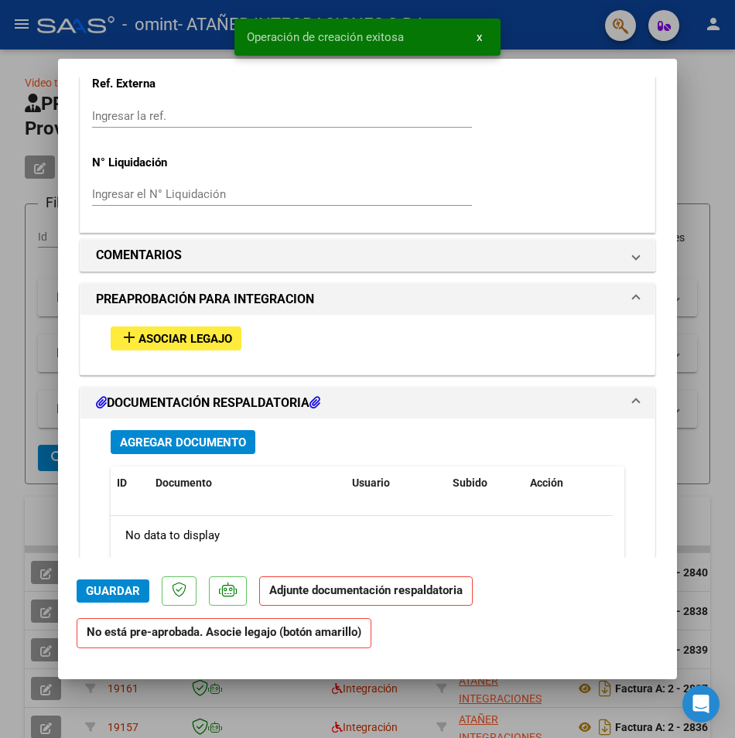
click at [217, 335] on span "Asociar Legajo" at bounding box center [185, 339] width 94 height 14
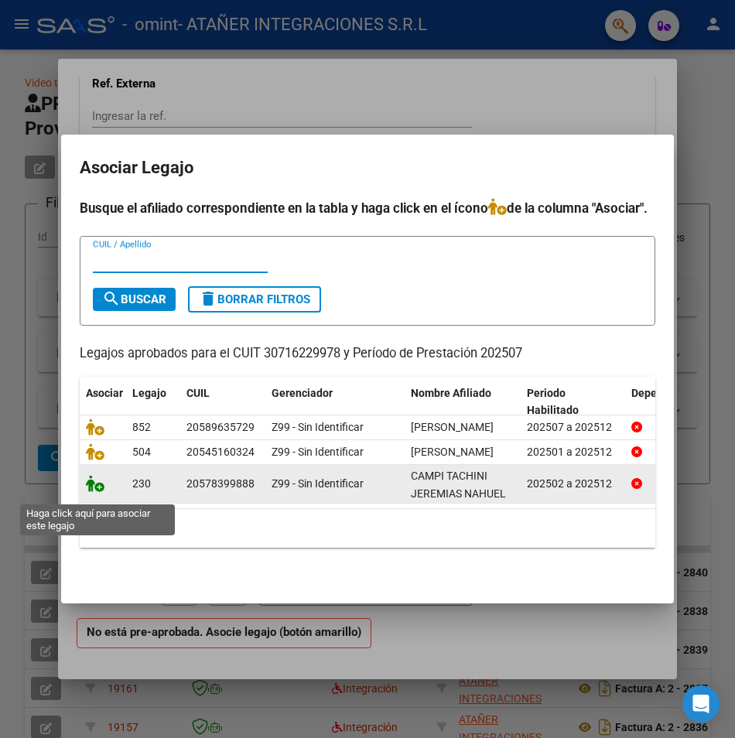
click at [95, 492] on icon at bounding box center [95, 483] width 19 height 17
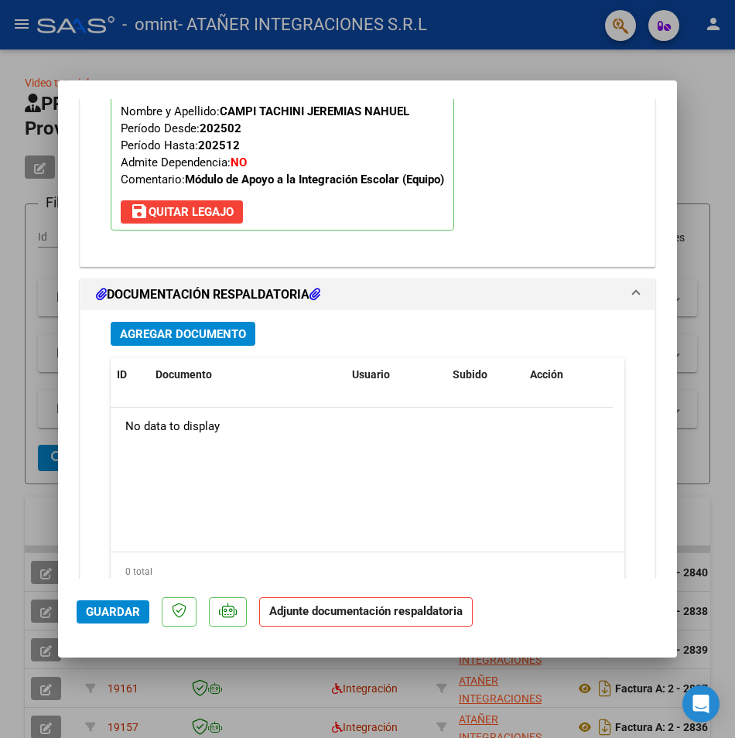
scroll to position [1562, 0]
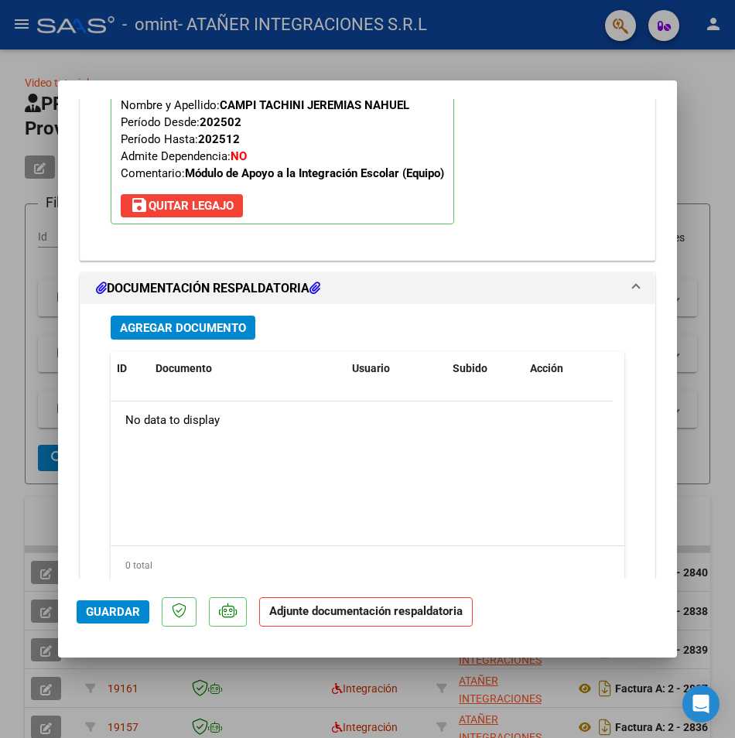
click at [211, 335] on button "Agregar Documento" at bounding box center [183, 327] width 145 height 24
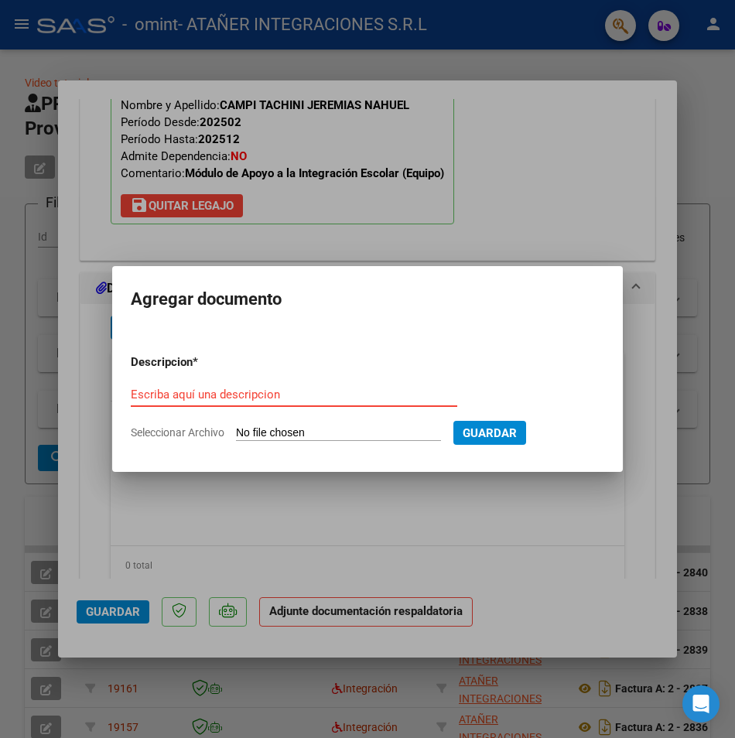
type input "C:\fakepath\FC-A-0002-00002725.pdf"
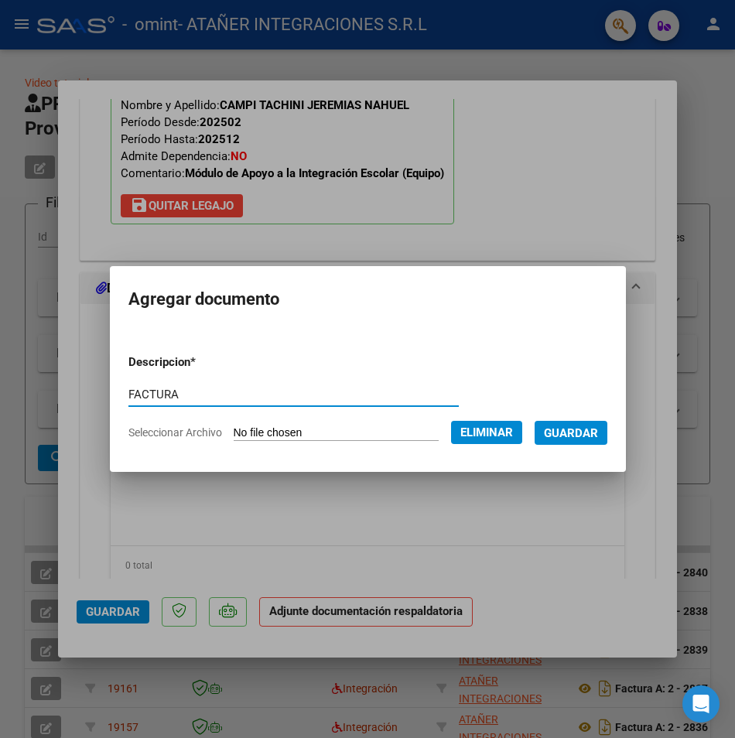
type input "FACTURA"
click at [581, 435] on span "Guardar" at bounding box center [571, 433] width 54 height 14
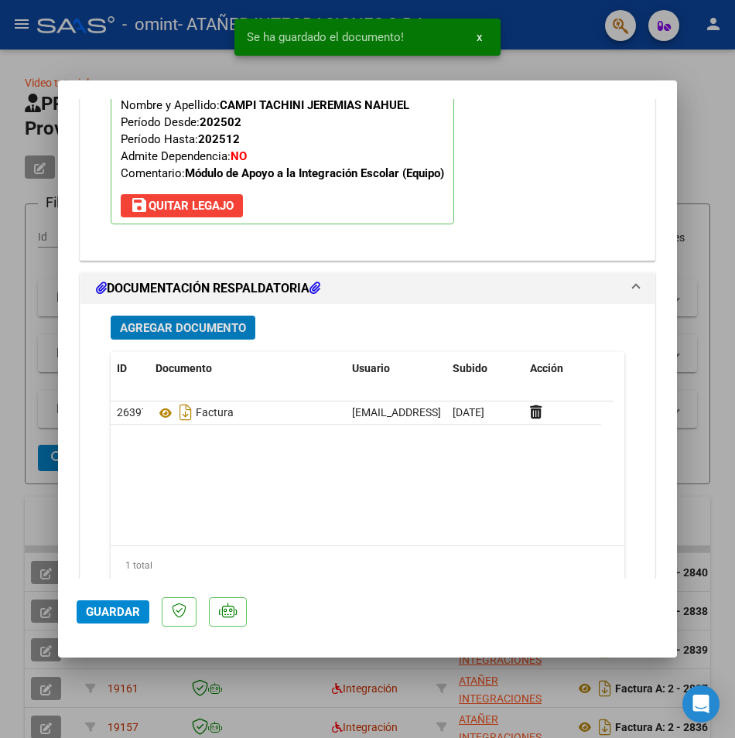
click at [197, 329] on span "Agregar Documento" at bounding box center [183, 328] width 126 height 14
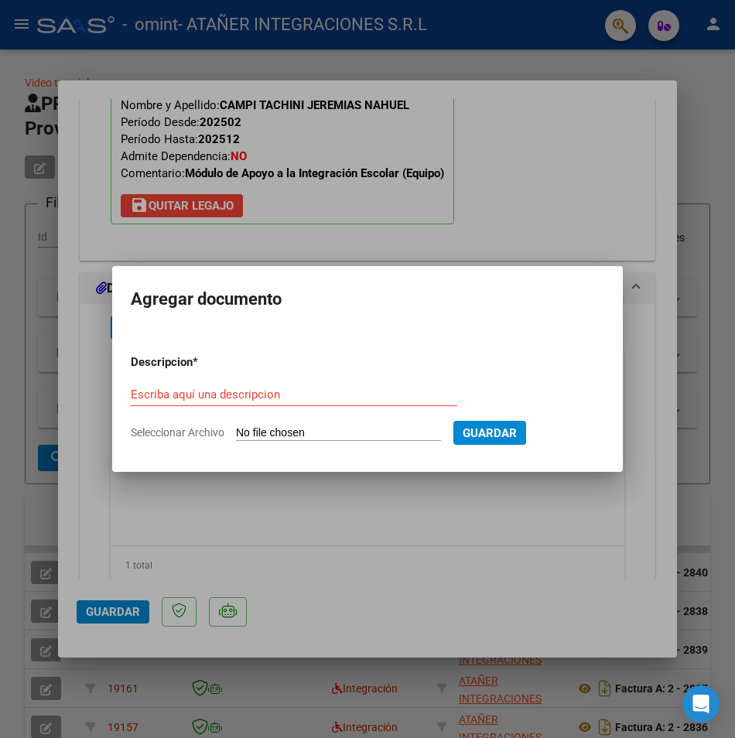
type input "C:\fakepath\[PERSON_NAME] FONO [DATE].pdf"
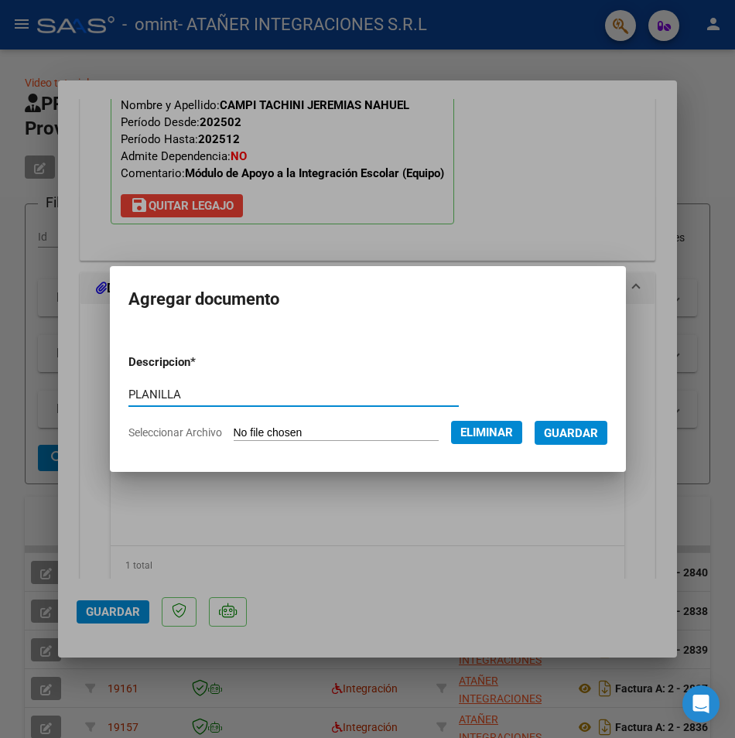
type input "PLANILLA"
click at [586, 427] on span "Guardar" at bounding box center [571, 433] width 54 height 14
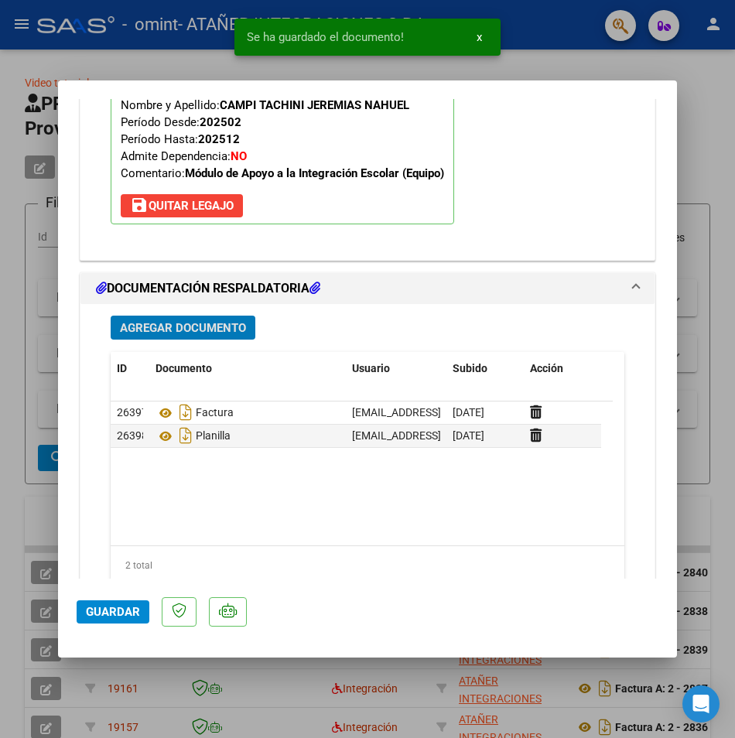
click at [114, 608] on span "Guardar" at bounding box center [113, 612] width 54 height 14
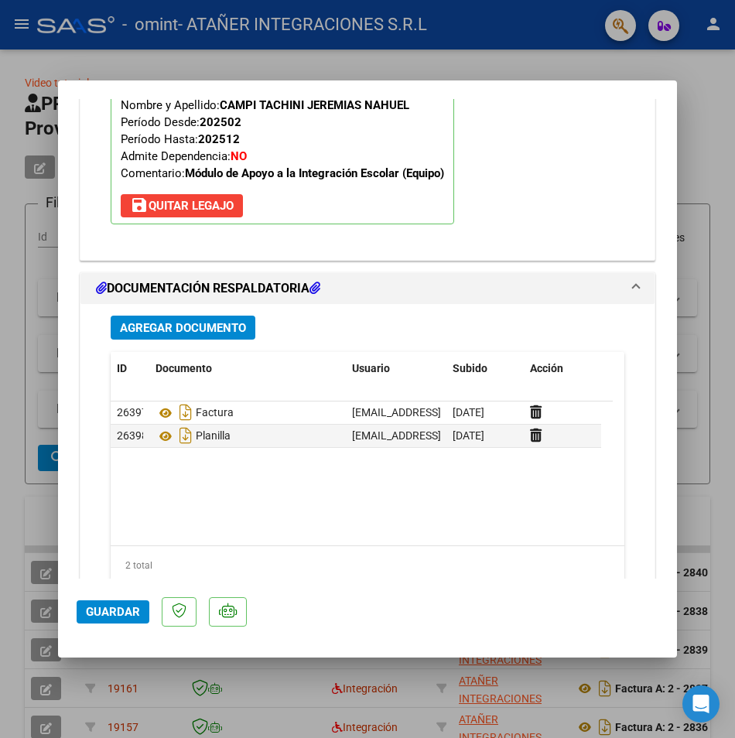
click at [684, 127] on div at bounding box center [367, 369] width 735 height 738
type input "$ 0,00"
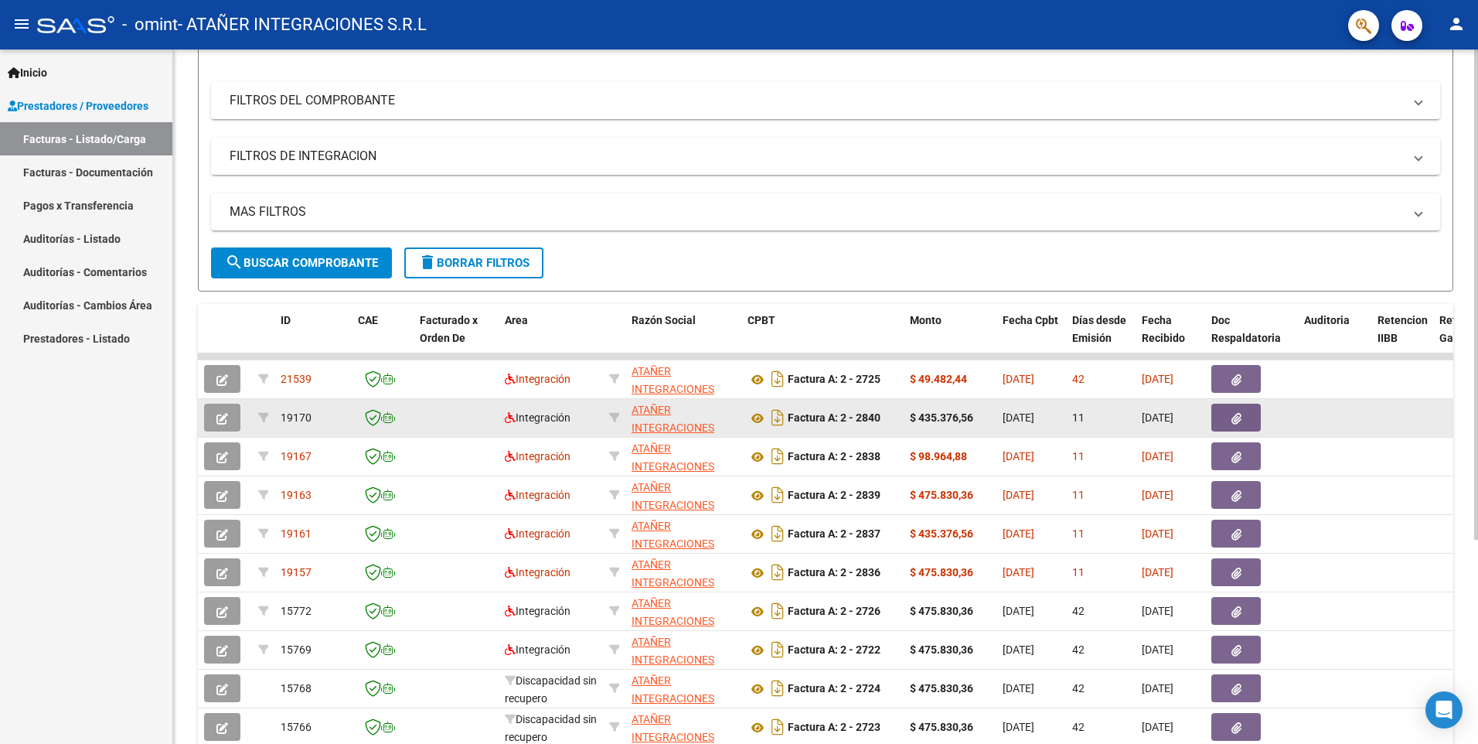
scroll to position [208, 0]
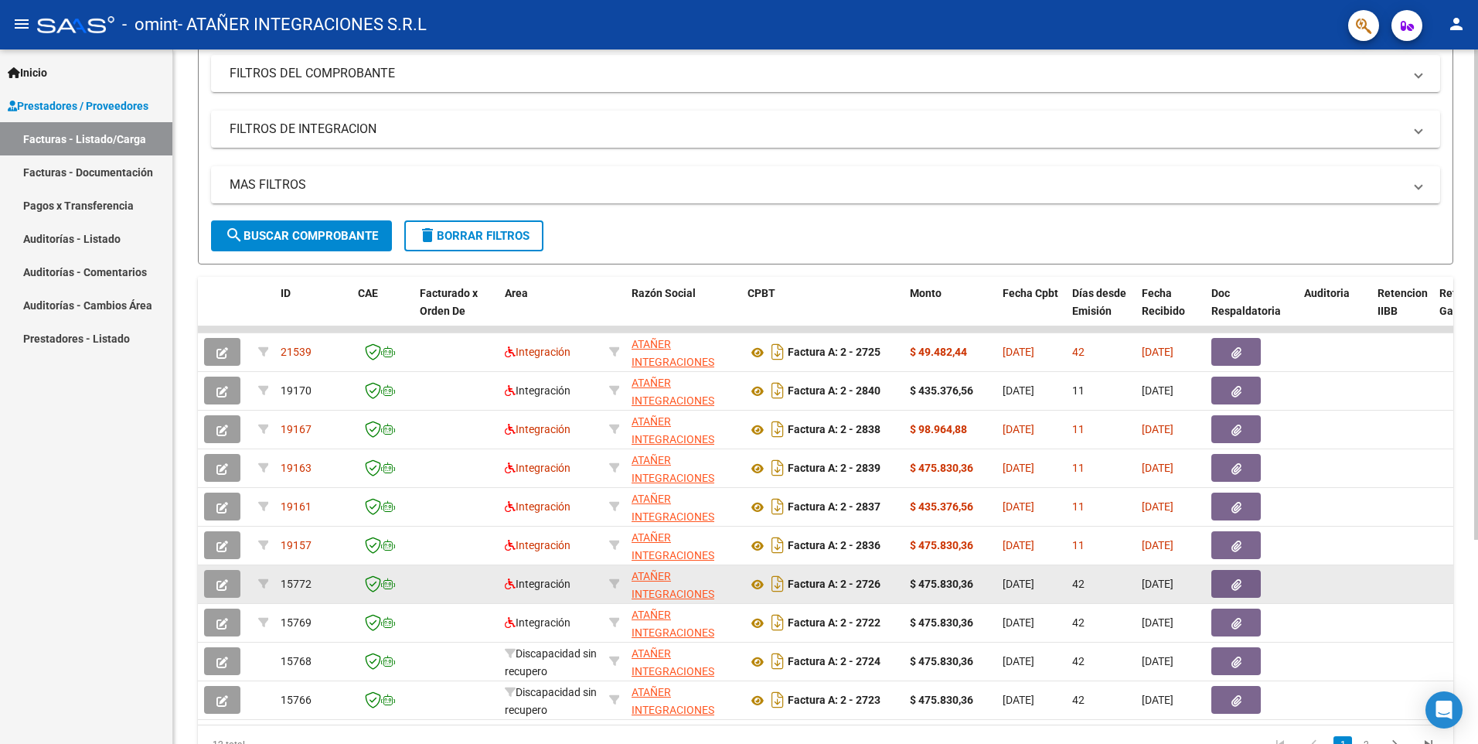
click at [1035, 579] on span "[DATE]" at bounding box center [1019, 584] width 32 height 12
